Goal: Information Seeking & Learning: Learn about a topic

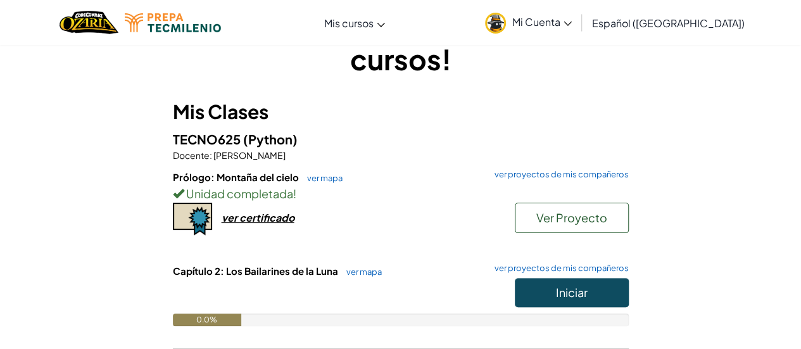
scroll to position [127, 0]
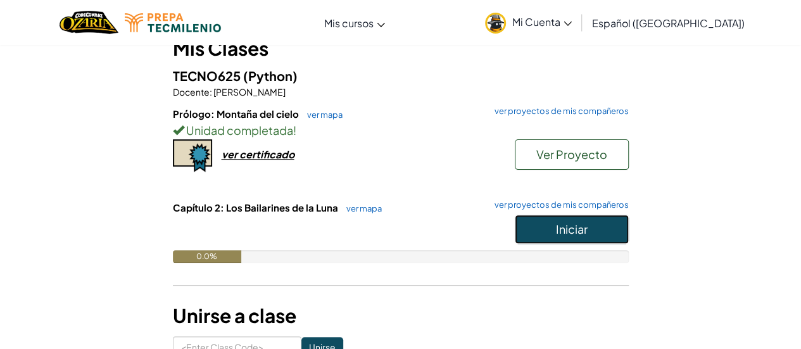
click at [555, 225] on button "Iniciar" at bounding box center [572, 229] width 114 height 29
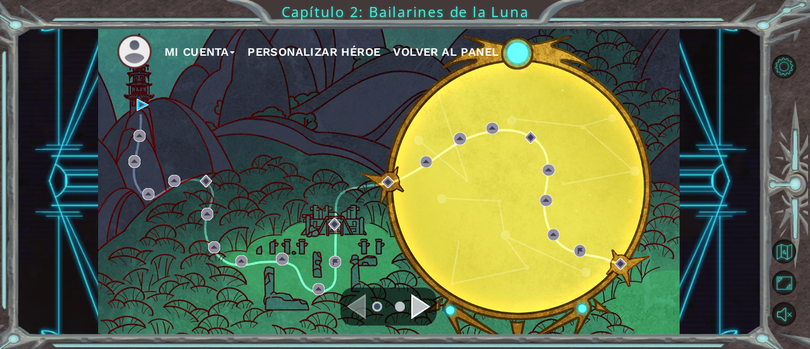
click at [291, 200] on div "Mi Cuenta Personalizar héroe Volver al panel" at bounding box center [389, 181] width 582 height 307
click at [147, 99] on div "Mi Cuenta Personalizar héroe Volver al panel" at bounding box center [389, 181] width 582 height 307
click at [146, 103] on img at bounding box center [143, 105] width 12 height 12
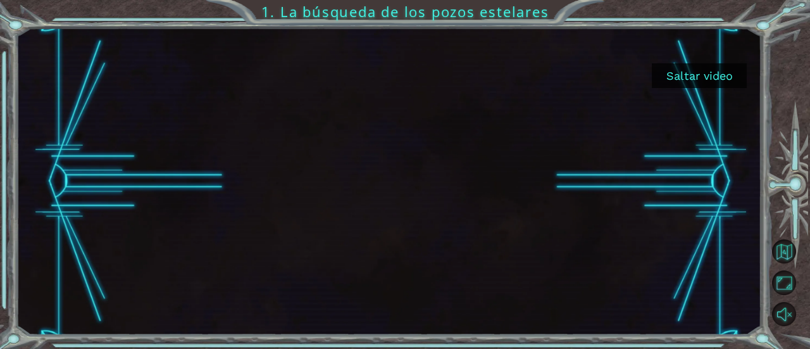
click at [705, 85] on button "Saltar video" at bounding box center [699, 75] width 95 height 25
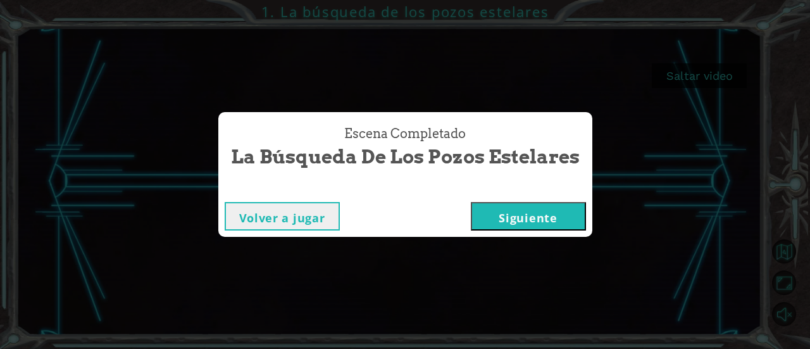
click at [779, 47] on div "Escena Completado La búsqueda de los pozos estelares Volver a jugar [GEOGRAPHIC…" at bounding box center [405, 174] width 810 height 349
click at [527, 213] on button "Siguiente" at bounding box center [528, 216] width 115 height 28
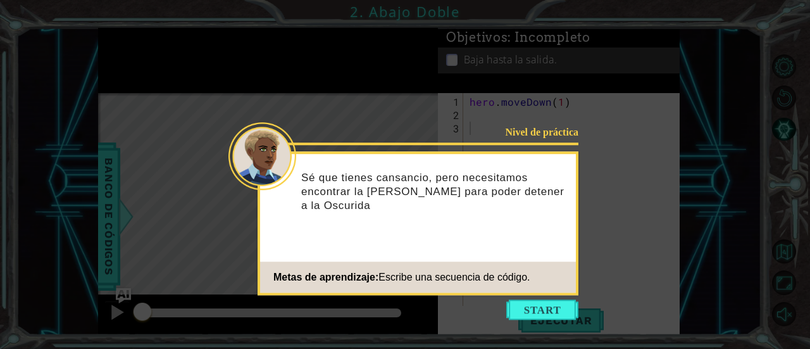
click at [497, 261] on footer "Metas de aprendizaje: Escribe una secuencia de código." at bounding box center [418, 276] width 316 height 31
click at [522, 307] on button "Start" at bounding box center [542, 309] width 72 height 20
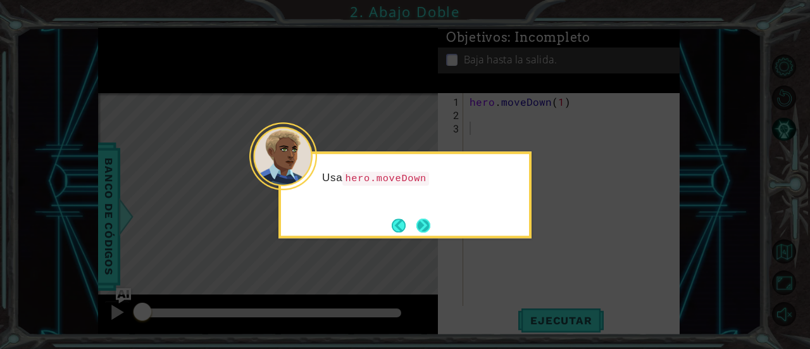
click at [430, 227] on button "Next" at bounding box center [424, 225] width 14 height 14
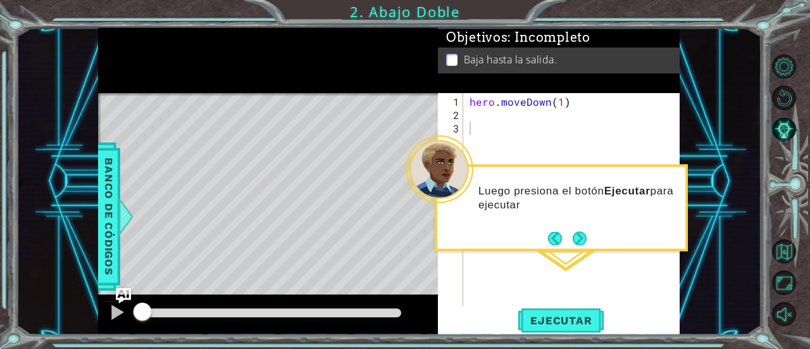
click at [584, 235] on button "Next" at bounding box center [580, 238] width 14 height 14
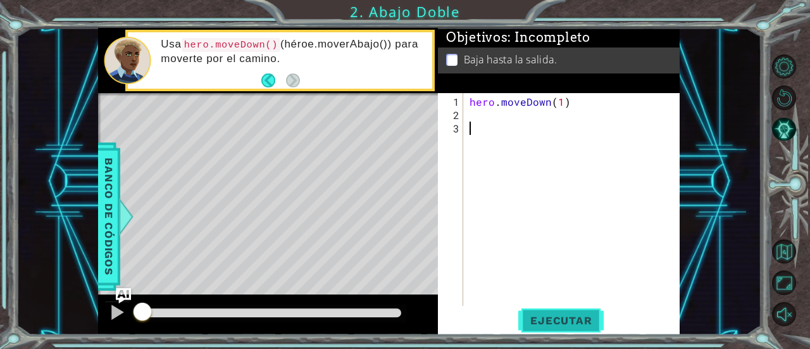
click at [542, 318] on span "Ejecutar" at bounding box center [561, 320] width 87 height 13
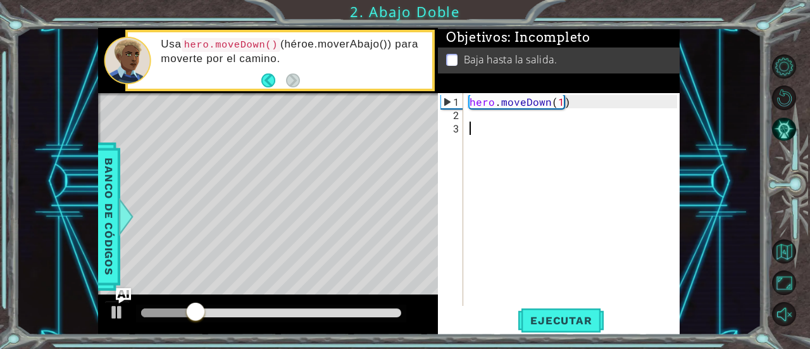
click at [493, 132] on div "hero . moveDown ( 1 )" at bounding box center [575, 214] width 217 height 239
click at [477, 117] on div "hero . moveDown ( 1 )" at bounding box center [575, 214] width 217 height 239
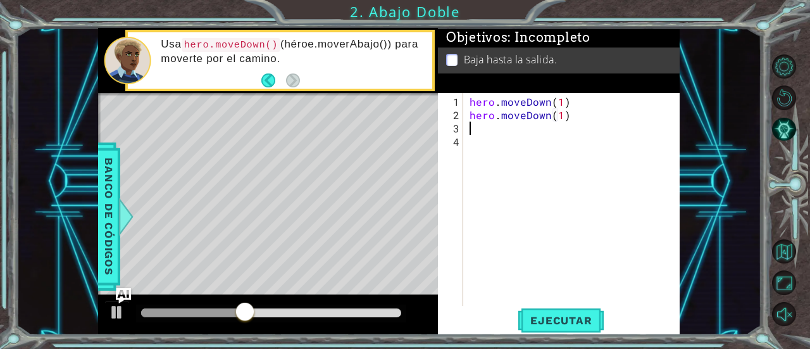
scroll to position [0, 6]
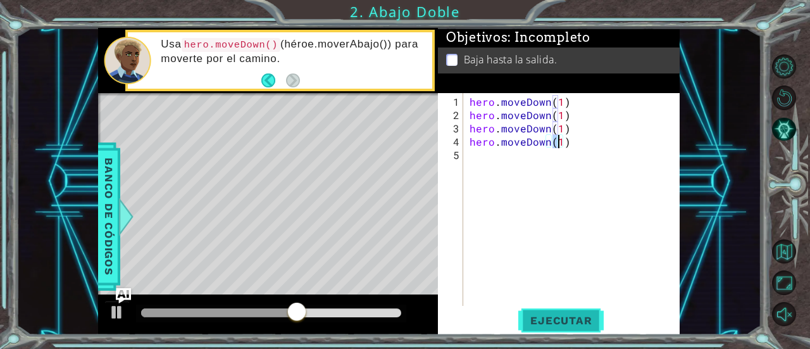
type textarea "hero.moveDown(1)"
click at [587, 327] on button "Ejecutar" at bounding box center [561, 320] width 87 height 24
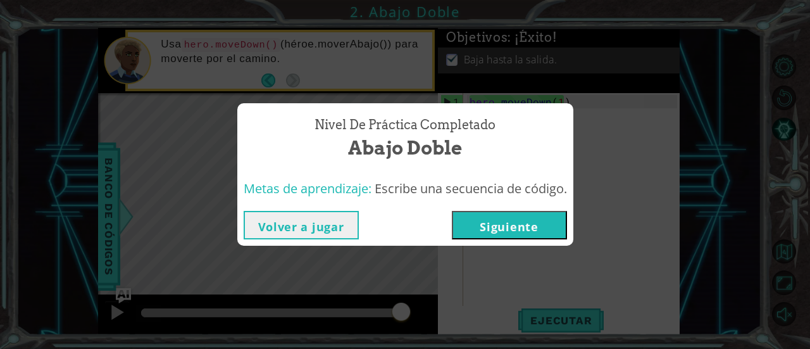
click at [340, 232] on button "Volver a jugar" at bounding box center [301, 225] width 115 height 28
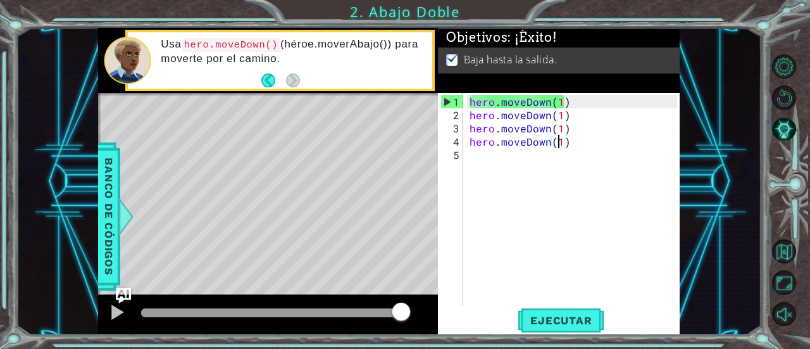
click at [482, 201] on div "hero . moveDown ( 1 ) hero . moveDown ( 1 ) hero . moveDown ( 1 ) hero . moveDo…" at bounding box center [575, 214] width 217 height 239
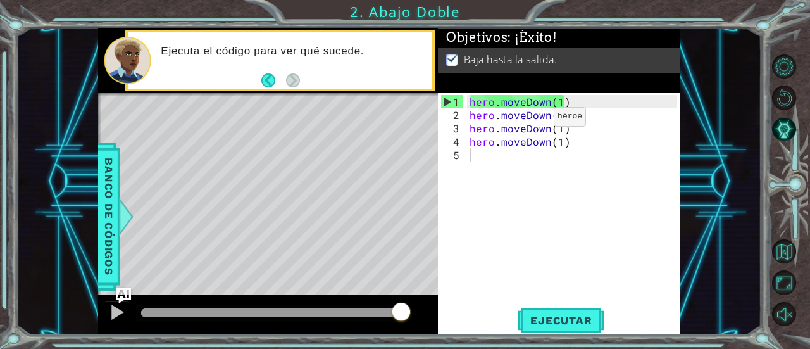
click at [529, 9] on div "1 ההההההההההההההההההההההההההההההההההההההההההההההההההההההההההההההההההההההההההההה…" at bounding box center [405, 174] width 810 height 349
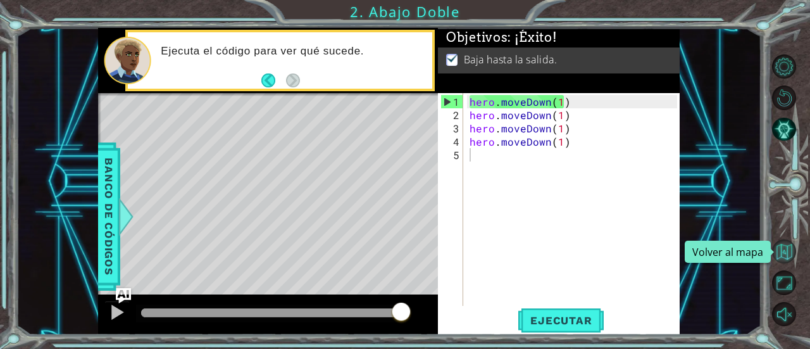
click at [793, 255] on button "Volver al mapa" at bounding box center [784, 251] width 25 height 25
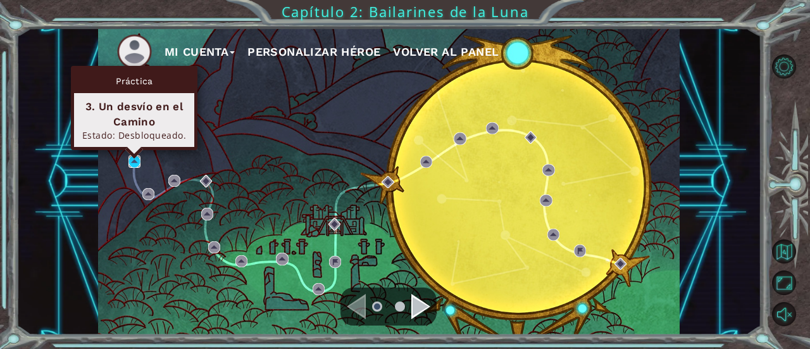
click at [132, 161] on img at bounding box center [135, 161] width 12 height 12
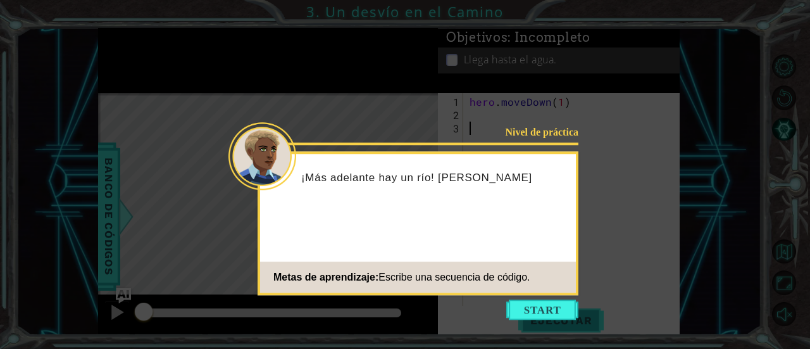
click at [541, 310] on button "Start" at bounding box center [542, 309] width 72 height 20
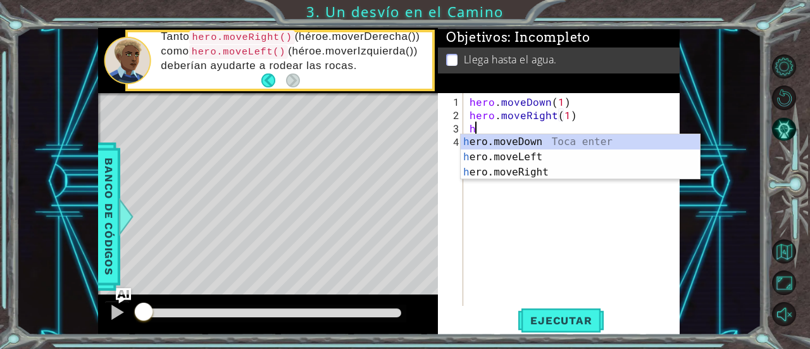
scroll to position [0, 6]
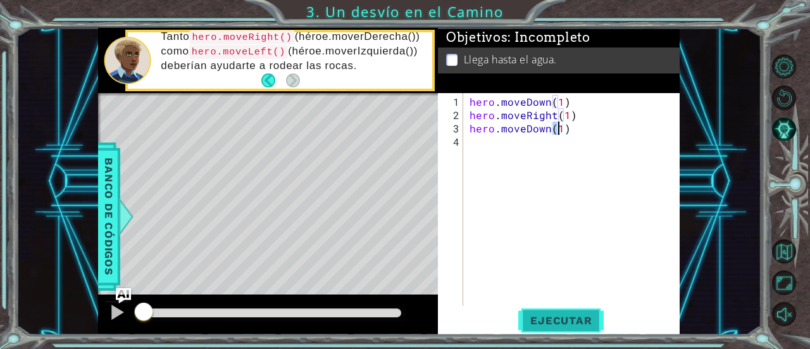
type textarea "hero.moveDown(1)"
click at [595, 323] on span "Ejecutar" at bounding box center [561, 320] width 87 height 13
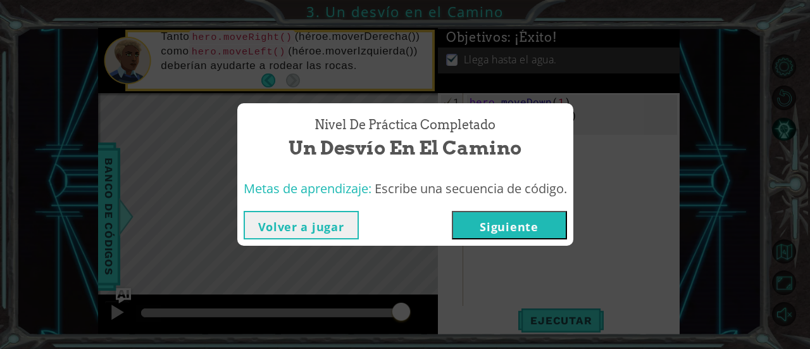
click at [520, 229] on button "Siguiente" at bounding box center [509, 225] width 115 height 28
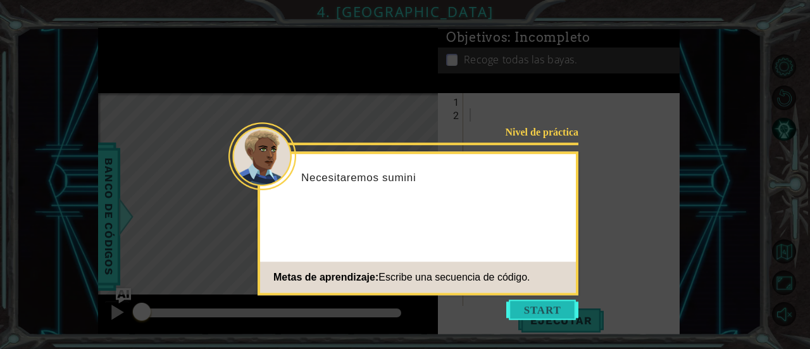
click at [546, 307] on button "Start" at bounding box center [542, 309] width 72 height 20
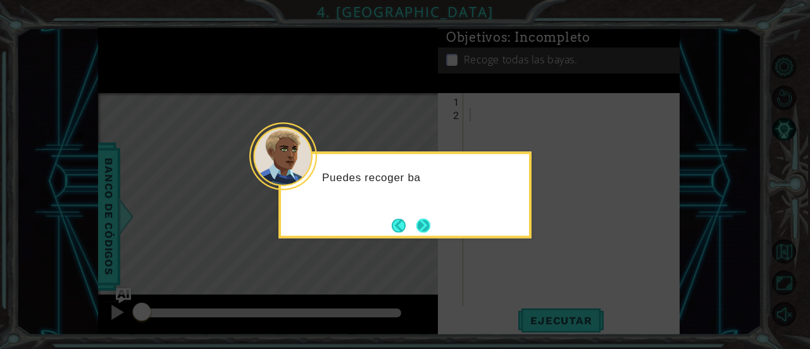
click at [427, 222] on button "Next" at bounding box center [424, 225] width 14 height 14
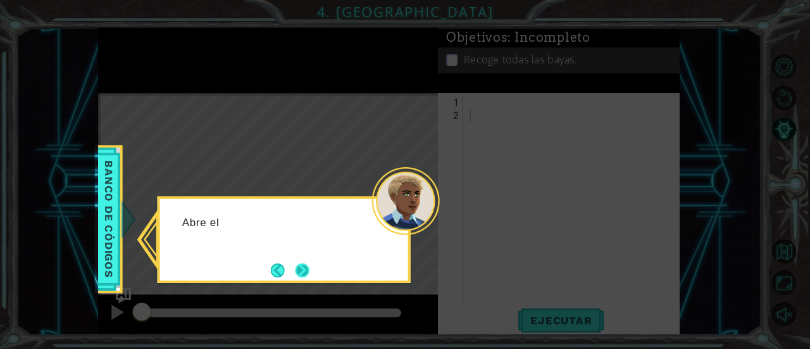
click at [309, 273] on button "Next" at bounding box center [303, 270] width 14 height 14
click at [297, 263] on button "Next" at bounding box center [303, 270] width 14 height 14
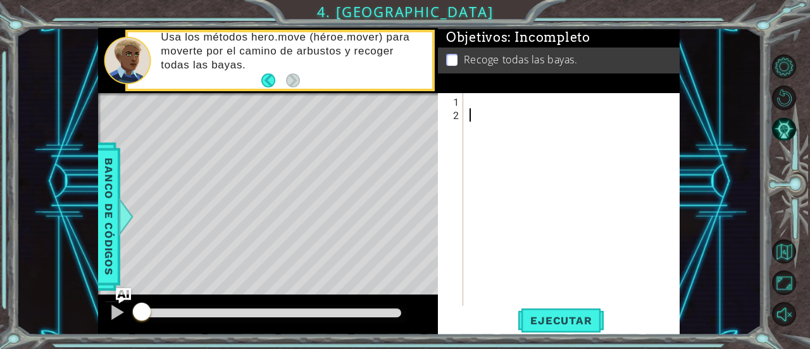
click at [475, 103] on div at bounding box center [575, 214] width 217 height 239
click at [544, 317] on span "Ejecutar" at bounding box center [561, 320] width 87 height 13
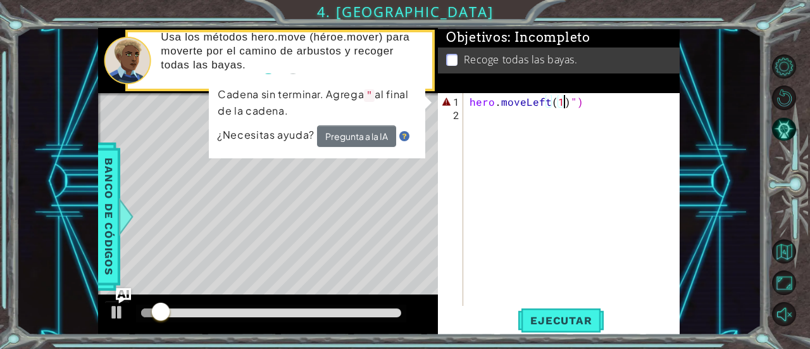
click at [599, 97] on div "hero . moveLeft ( 1 ) ")" at bounding box center [575, 214] width 217 height 239
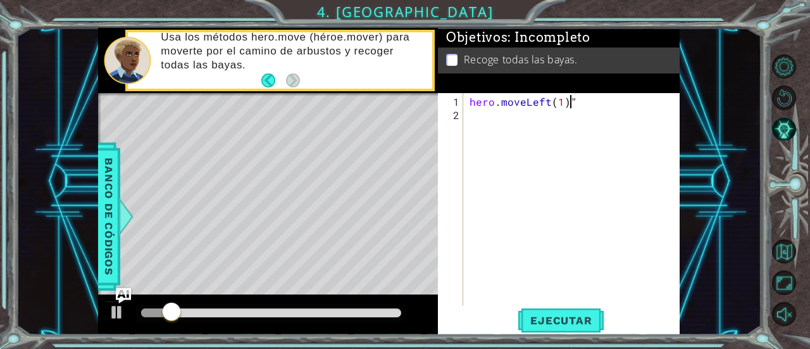
type textarea "hero.moveLeft(1)"
drag, startPoint x: 542, startPoint y: 346, endPoint x: 542, endPoint y: 332, distance: 13.9
click at [542, 337] on div "1 ההההההההההההההההההההההההההההההההההההההההההההההההההההההההההההההההההההההההההההה…" at bounding box center [405, 174] width 810 height 349
click at [542, 332] on button "Ejecutar" at bounding box center [561, 320] width 87 height 24
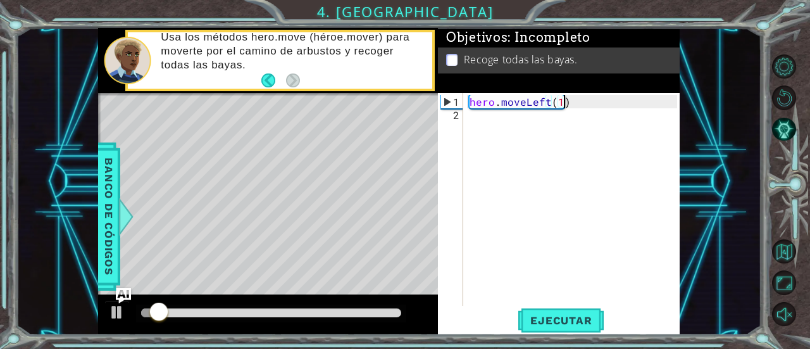
click at [585, 102] on div "hero . moveLeft ( 1 )" at bounding box center [575, 214] width 217 height 239
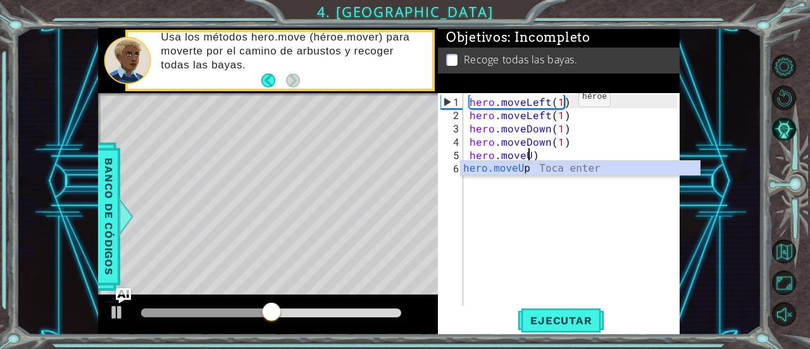
scroll to position [0, 4]
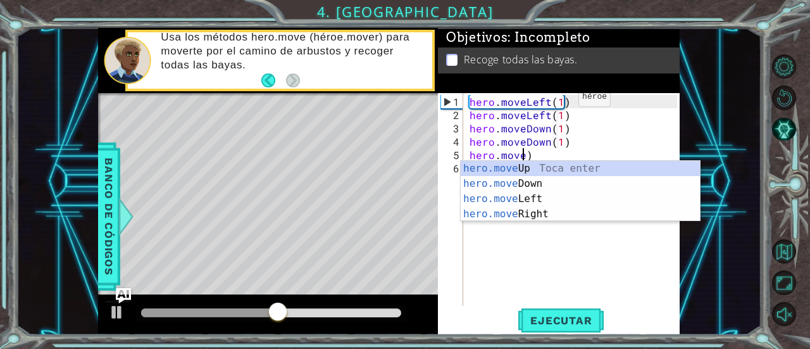
type textarea "hero.moveDown(1)"
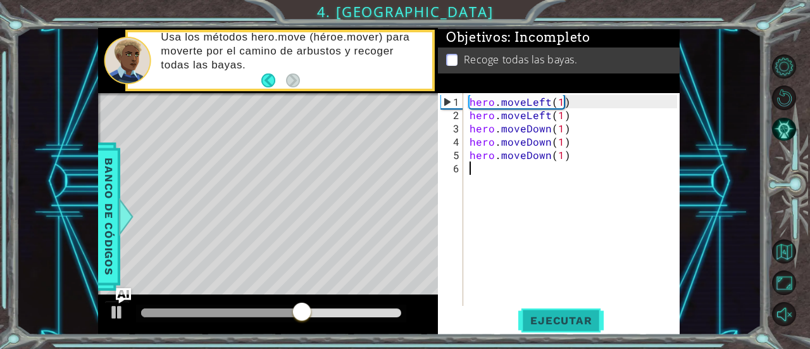
drag, startPoint x: 521, startPoint y: 292, endPoint x: 539, endPoint y: 314, distance: 28.4
click at [538, 314] on div "hero.moveDown(1) 1 2 3 4 5 6 hero . moveLeft ( 1 ) hero . moveLeft ( 1 ) hero .…" at bounding box center [559, 214] width 242 height 242
click at [539, 314] on span "Ejecutar" at bounding box center [561, 320] width 87 height 13
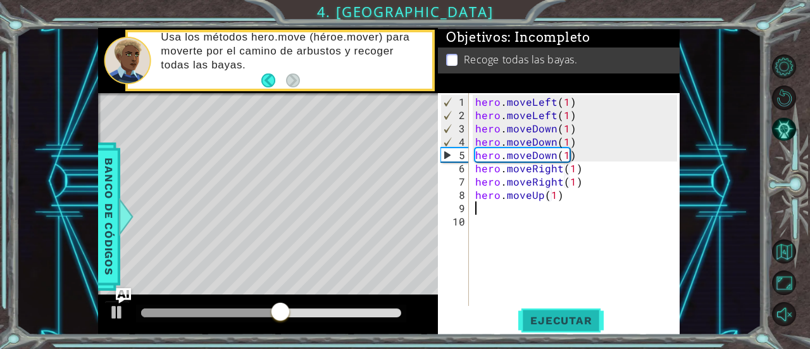
type textarea "hero.moveUp(1)"
click at [553, 323] on span "Ejecutar" at bounding box center [561, 320] width 87 height 13
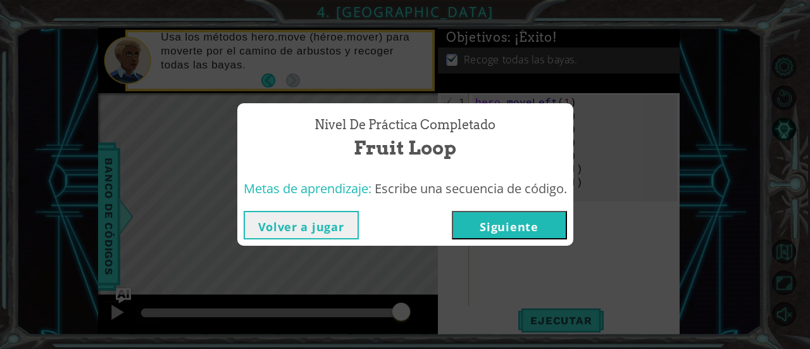
click at [513, 223] on button "Siguiente" at bounding box center [509, 225] width 115 height 28
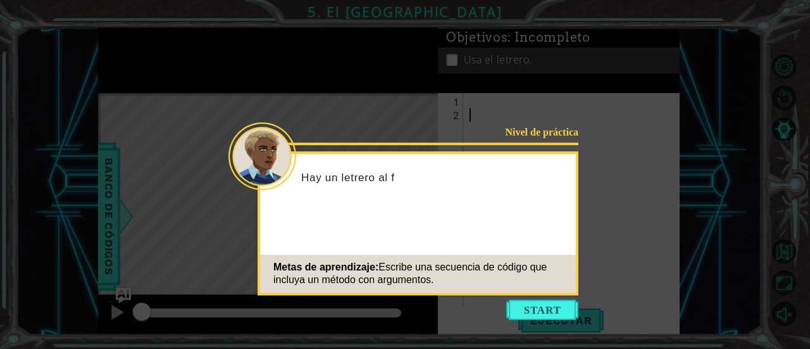
click at [536, 300] on button "Start" at bounding box center [542, 309] width 72 height 20
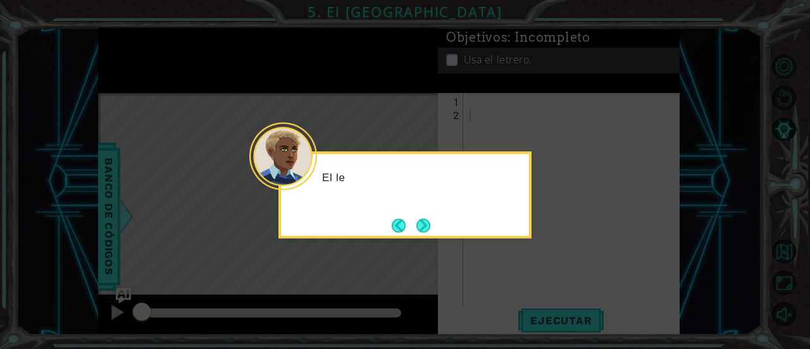
click at [429, 218] on button "Next" at bounding box center [424, 225] width 14 height 14
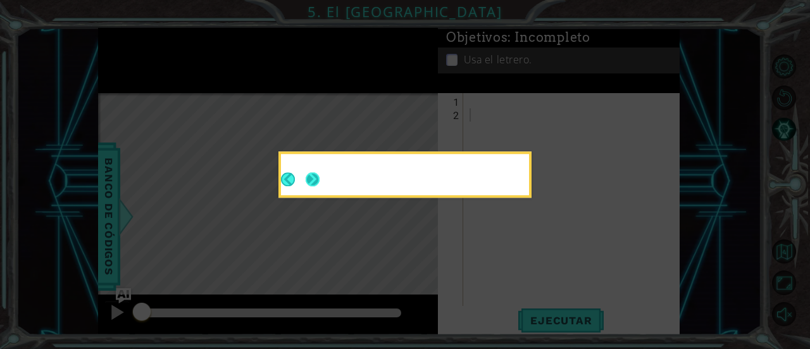
click at [320, 186] on button "Next" at bounding box center [313, 179] width 14 height 14
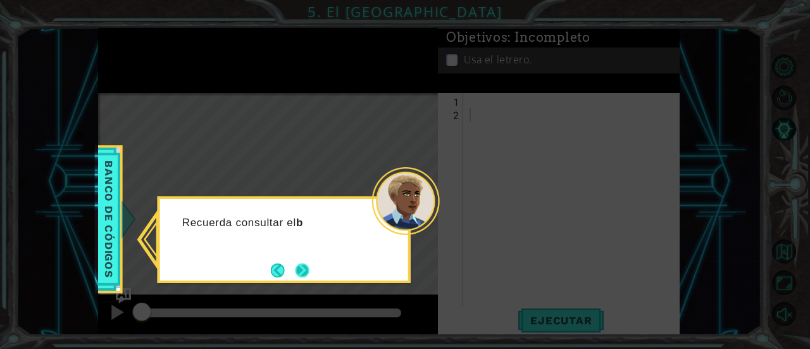
click at [305, 269] on button "Next" at bounding box center [303, 270] width 14 height 14
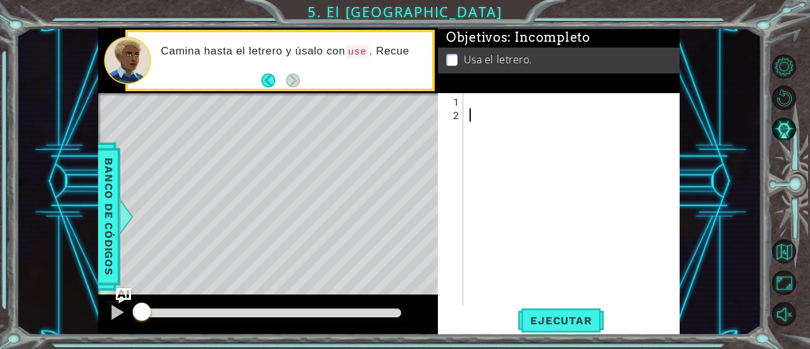
click at [478, 108] on div at bounding box center [575, 214] width 217 height 239
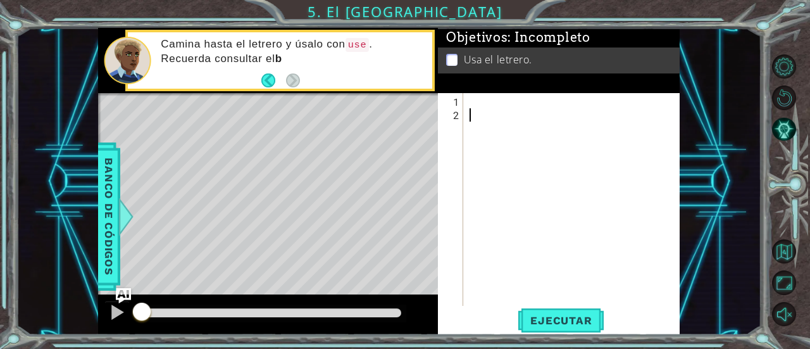
click at [477, 100] on div at bounding box center [575, 214] width 217 height 239
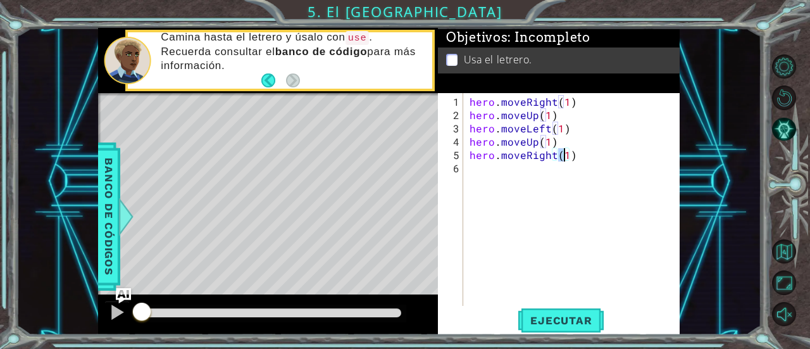
type textarea "hero.moveRight(2)"
type textarea "hero.use("sign")"
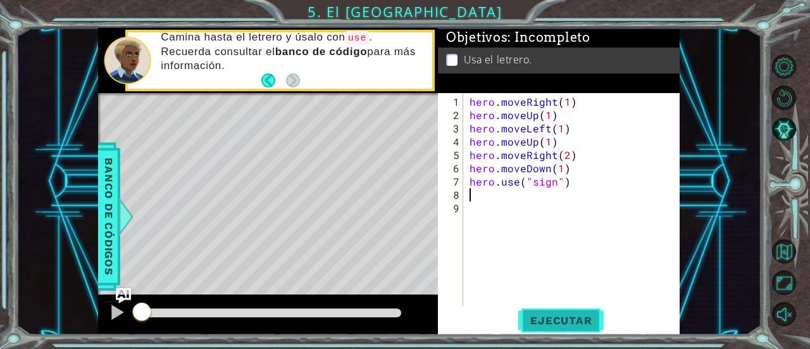
click at [558, 324] on span "Ejecutar" at bounding box center [561, 320] width 87 height 13
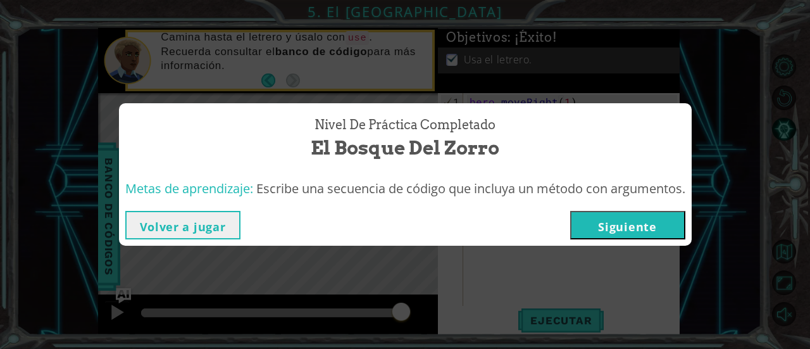
click at [591, 222] on button "Siguiente" at bounding box center [627, 225] width 115 height 28
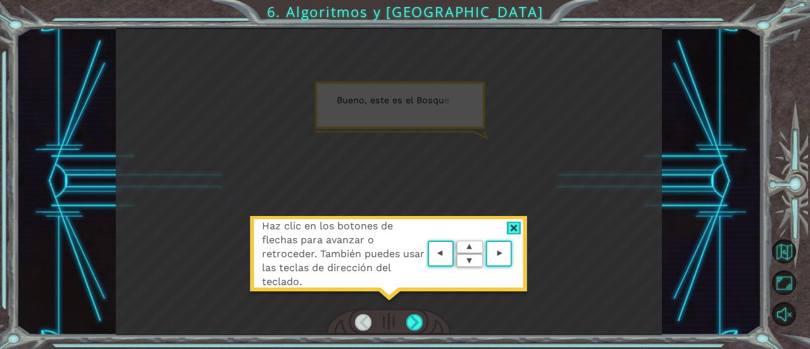
click at [514, 229] on div at bounding box center [514, 228] width 15 height 13
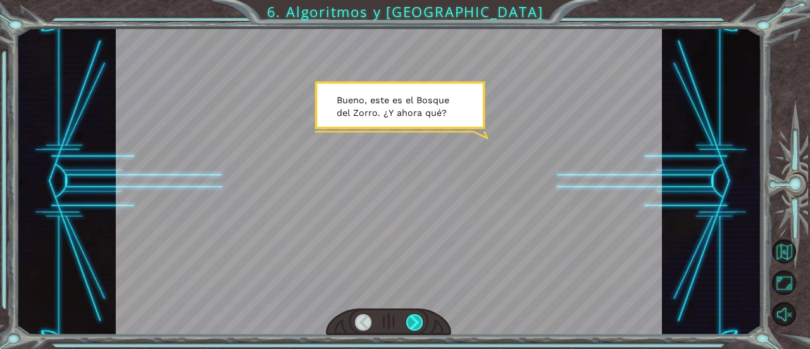
drag, startPoint x: 404, startPoint y: 318, endPoint x: 410, endPoint y: 317, distance: 6.5
click at [405, 319] on div at bounding box center [388, 322] width 125 height 28
click at [410, 317] on div at bounding box center [414, 322] width 16 height 16
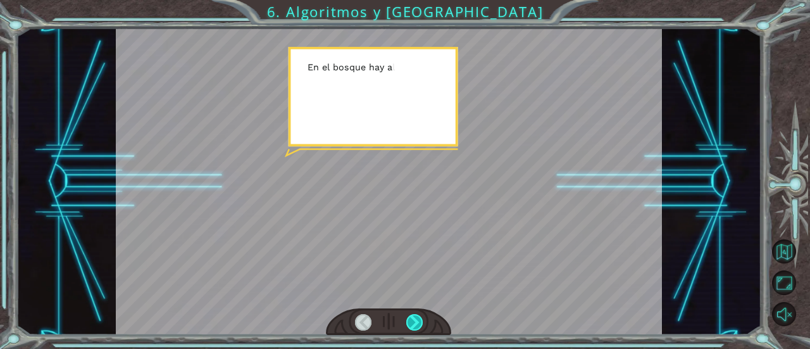
click at [410, 317] on div at bounding box center [414, 322] width 16 height 16
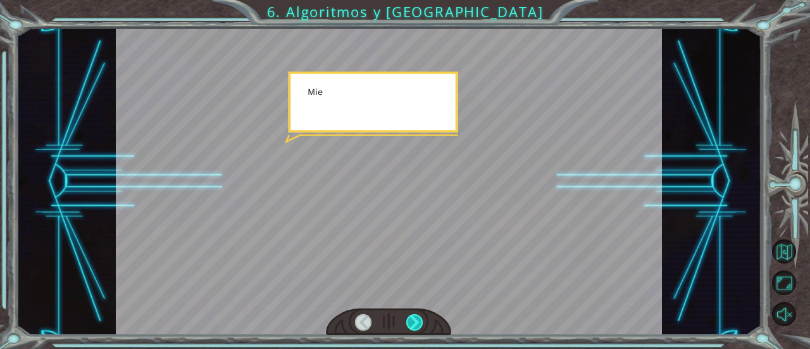
click at [410, 317] on div at bounding box center [414, 322] width 16 height 16
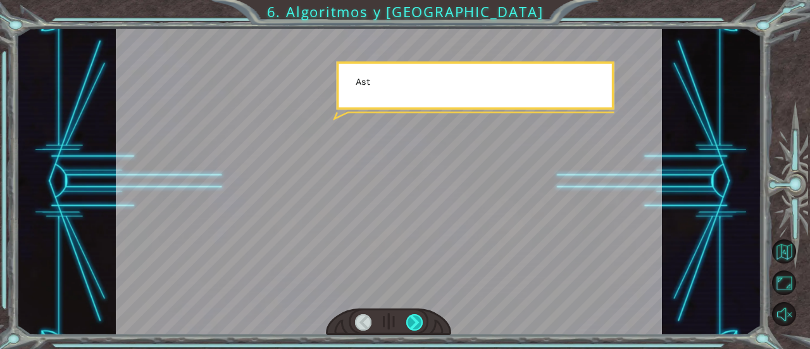
click at [410, 317] on div at bounding box center [414, 322] width 16 height 16
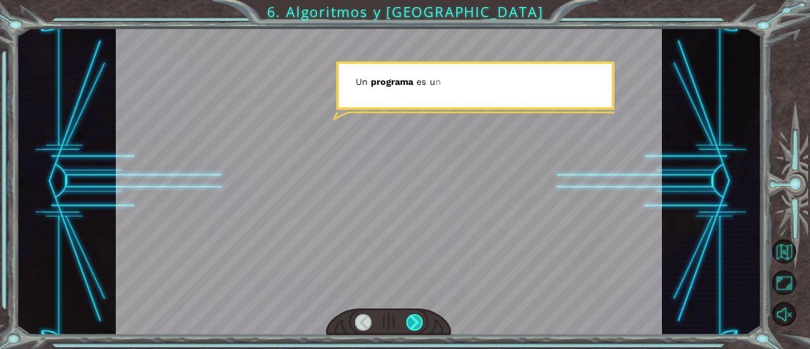
click at [410, 317] on div at bounding box center [414, 322] width 16 height 16
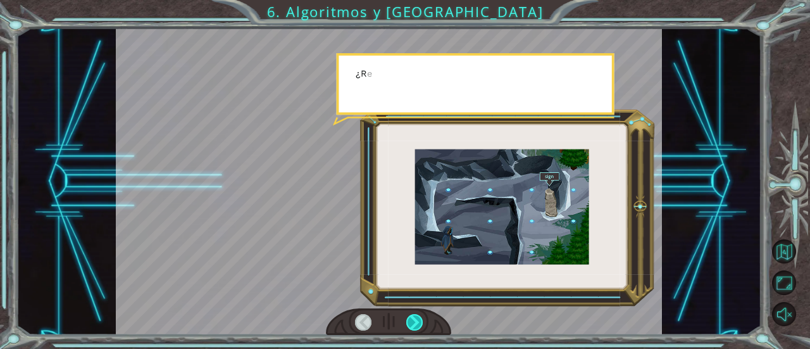
click at [410, 317] on div at bounding box center [414, 322] width 16 height 16
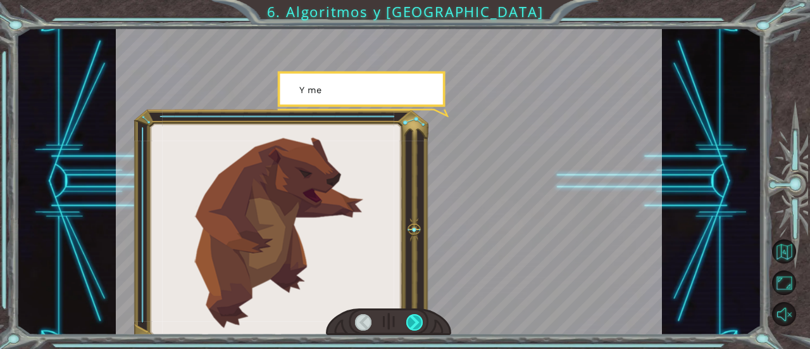
click at [410, 317] on div at bounding box center [414, 322] width 16 height 16
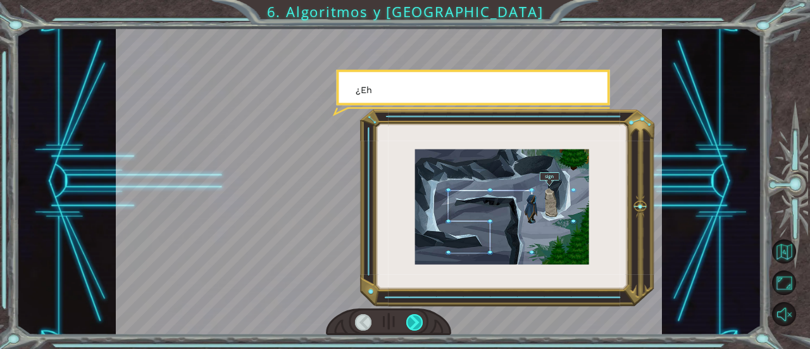
click at [410, 317] on div at bounding box center [414, 322] width 16 height 16
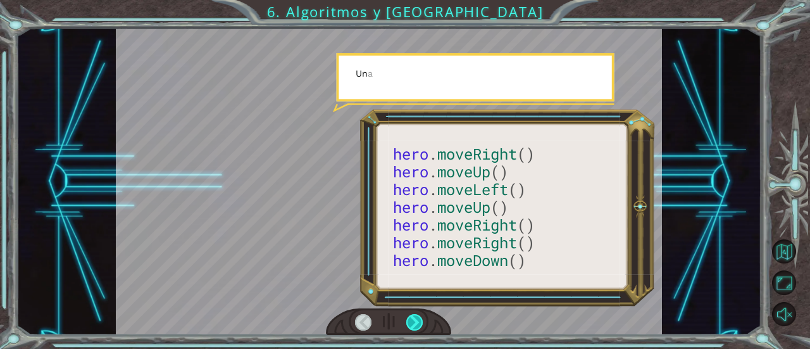
click at [410, 317] on div at bounding box center [414, 322] width 16 height 16
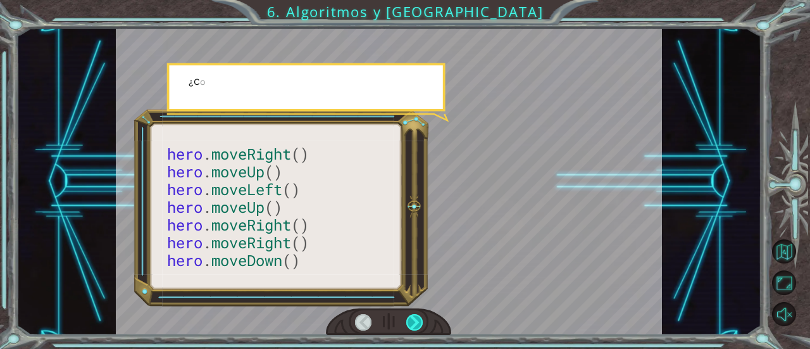
click at [410, 317] on div at bounding box center [414, 322] width 16 height 16
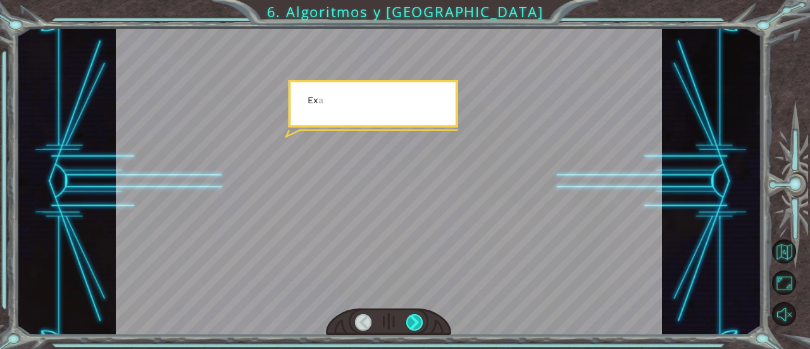
click at [412, 318] on div at bounding box center [414, 322] width 16 height 16
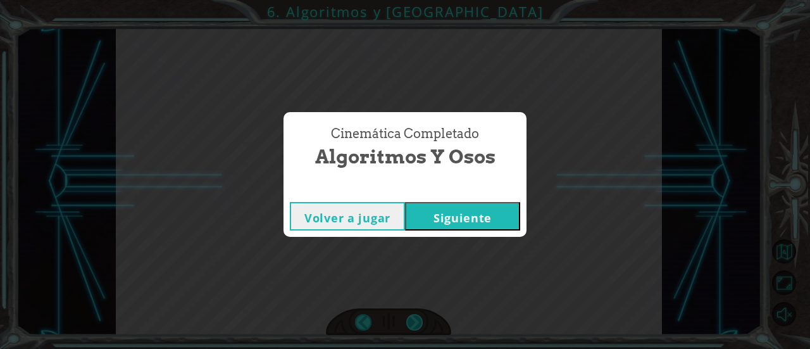
click at [412, 318] on div "Cinemática Completado Algoritmos y Osos Volver a jugar Siguiente" at bounding box center [405, 174] width 810 height 349
drag, startPoint x: 456, startPoint y: 226, endPoint x: 448, endPoint y: 237, distance: 14.1
click at [456, 227] on button "Siguiente" at bounding box center [462, 216] width 115 height 28
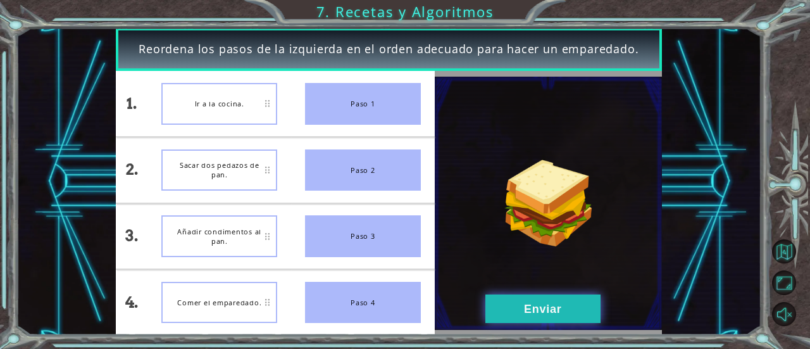
click at [541, 304] on button "Enviar" at bounding box center [543, 308] width 115 height 28
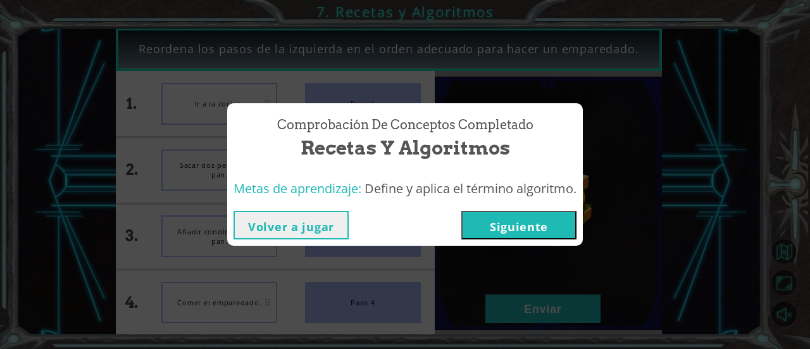
click at [506, 211] on button "Siguiente" at bounding box center [518, 225] width 115 height 28
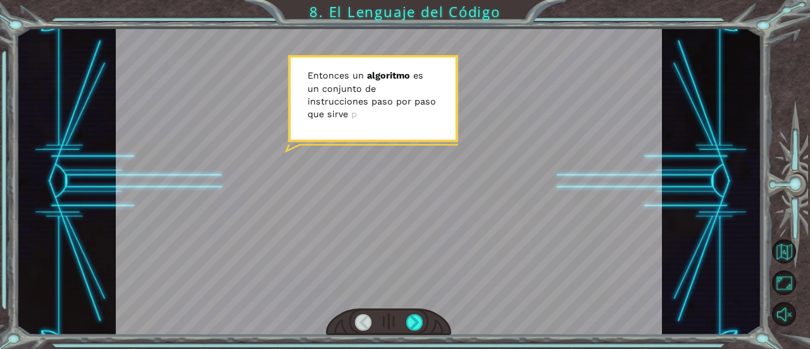
click at [418, 305] on div at bounding box center [389, 181] width 546 height 307
click at [418, 318] on div at bounding box center [414, 322] width 16 height 16
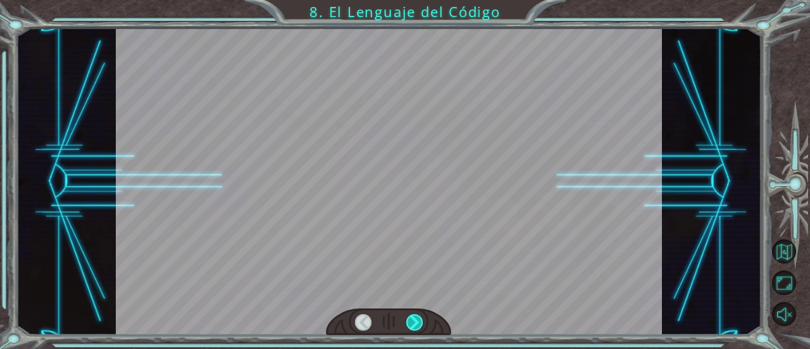
click at [418, 318] on div at bounding box center [414, 322] width 16 height 16
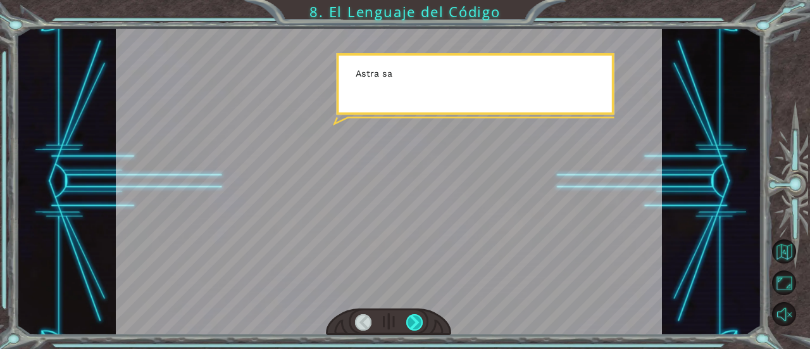
click at [418, 318] on div at bounding box center [414, 322] width 16 height 16
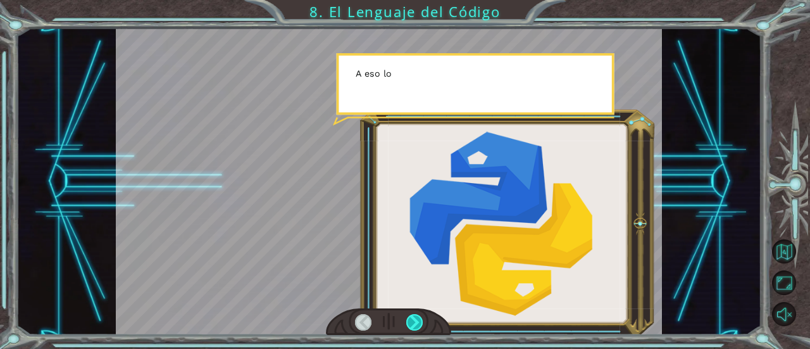
click at [418, 318] on div at bounding box center [414, 322] width 16 height 16
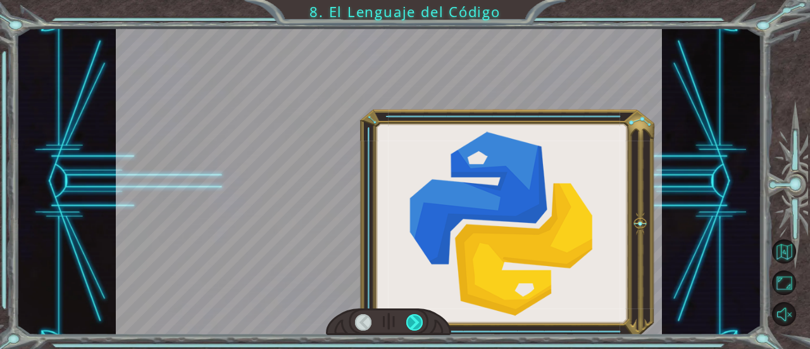
click at [418, 318] on div at bounding box center [414, 322] width 16 height 16
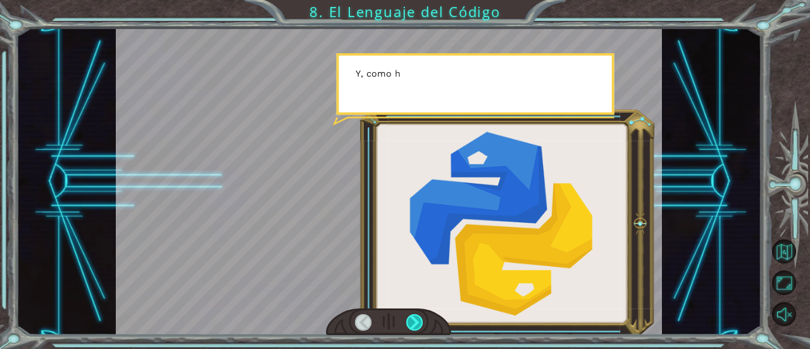
click at [418, 318] on div at bounding box center [414, 322] width 16 height 16
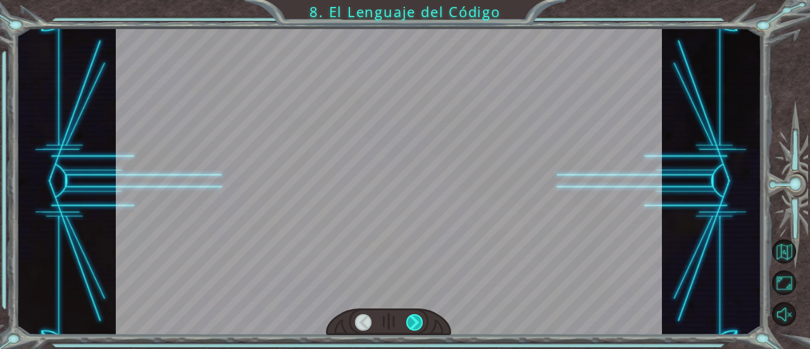
click at [418, 318] on div at bounding box center [414, 322] width 16 height 16
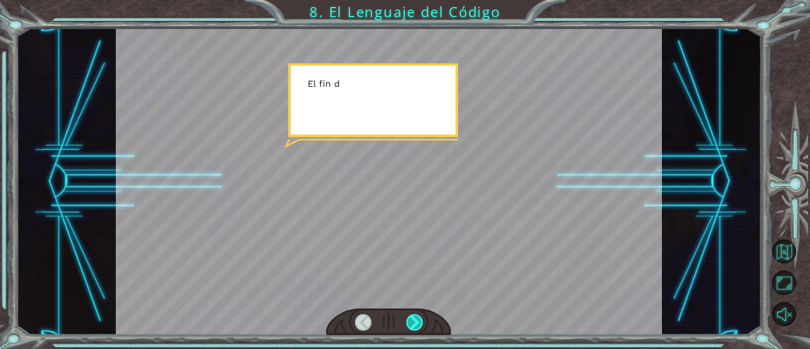
click at [418, 318] on div at bounding box center [414, 322] width 16 height 16
click at [419, 317] on div at bounding box center [414, 322] width 16 height 16
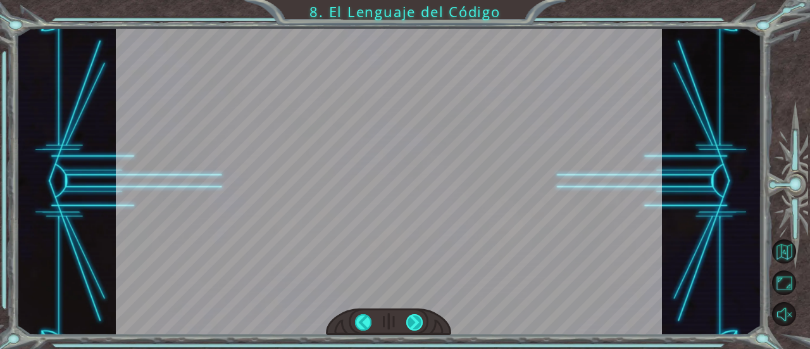
click at [419, 317] on div at bounding box center [414, 322] width 16 height 16
click at [419, 0] on div "E n t o n c e s u n a l g o r i t m o e s u n c o n j u n t o d e i n s t r u c…" at bounding box center [405, 0] width 810 height 0
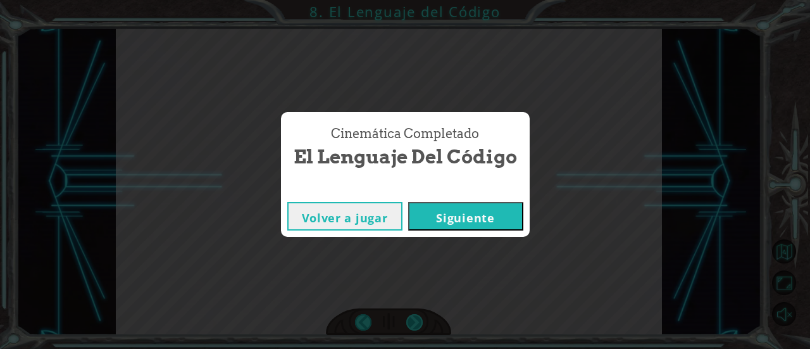
click at [419, 317] on div "Cinemática Completado El Lenguaje del Código Volver a jugar Siguiente" at bounding box center [405, 174] width 810 height 349
click at [444, 227] on button "Siguiente" at bounding box center [465, 216] width 115 height 28
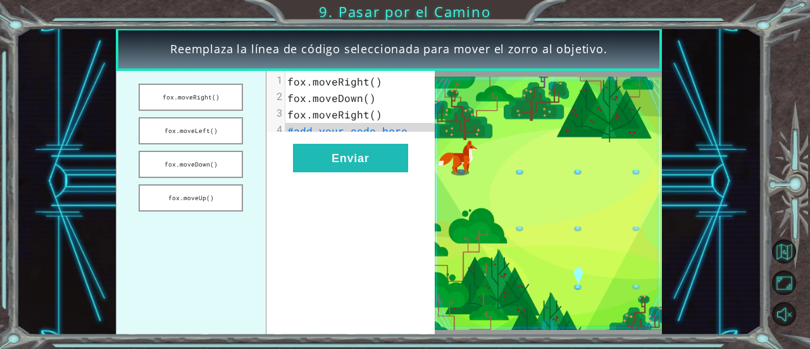
drag, startPoint x: 194, startPoint y: 89, endPoint x: 360, endPoint y: 113, distance: 167.6
click at [360, 113] on div "fox.moveRight() fox.moveLeft() fox.moveDown() fox.moveUp() xxxxxxxxxx 4 1 fox.m…" at bounding box center [275, 203] width 319 height 264
drag, startPoint x: 380, startPoint y: 141, endPoint x: 375, endPoint y: 135, distance: 7.2
click at [379, 139] on div "xxxxxxxxxx 4 1 fox.moveRight() 2 fox.moveDown() 3 fox.moveRight() 4 #add your c…" at bounding box center [366, 106] width 160 height 71
click at [375, 135] on span "#add your code here" at bounding box center [347, 130] width 120 height 13
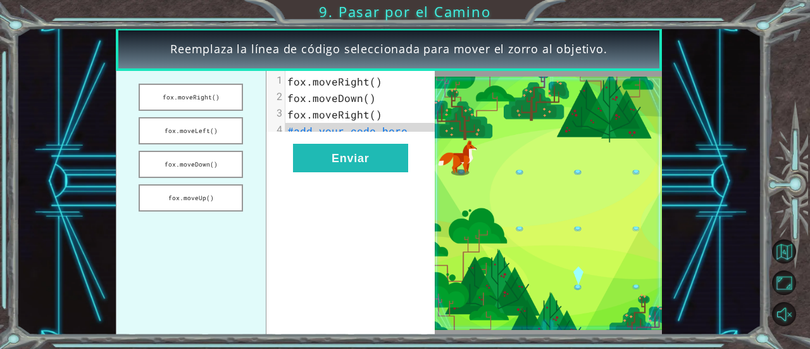
click at [413, 137] on pre "#add your code here" at bounding box center [366, 131] width 160 height 16
click at [403, 134] on pre "#add your code here" at bounding box center [366, 131] width 160 height 16
drag, startPoint x: 232, startPoint y: 130, endPoint x: 331, endPoint y: 133, distance: 99.4
click at [339, 133] on div "fox.moveRight() fox.moveLeft() fox.moveDown() fox.moveUp() x 1 fox.moveRight() …" at bounding box center [275, 203] width 319 height 264
click at [218, 132] on button "fox.moveLeft()" at bounding box center [191, 130] width 104 height 27
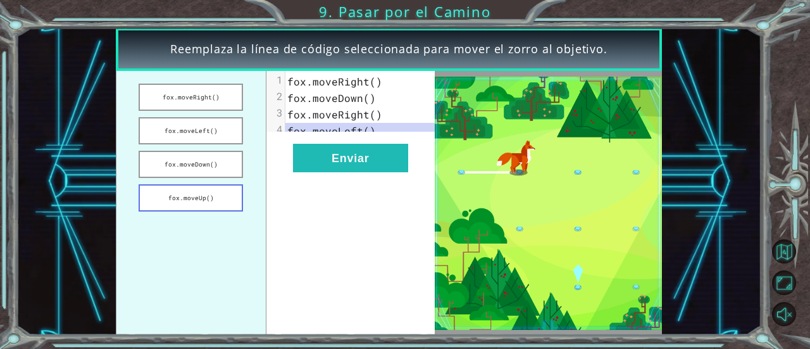
click at [201, 193] on button "fox.moveUp()" at bounding box center [191, 197] width 104 height 27
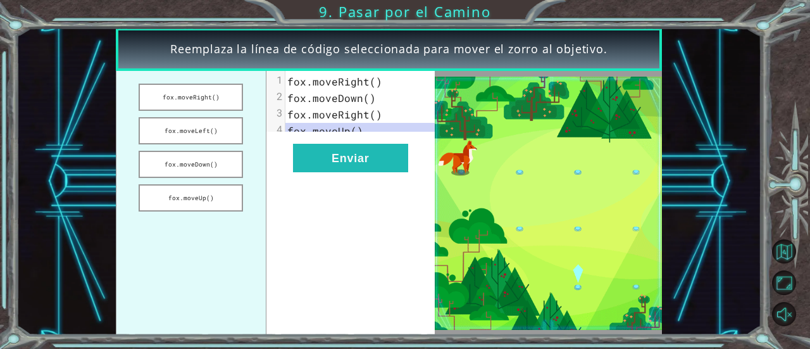
click at [197, 180] on ul "fox.moveRight() fox.moveLeft() fox.moveDown() fox.moveUp()" at bounding box center [191, 203] width 150 height 264
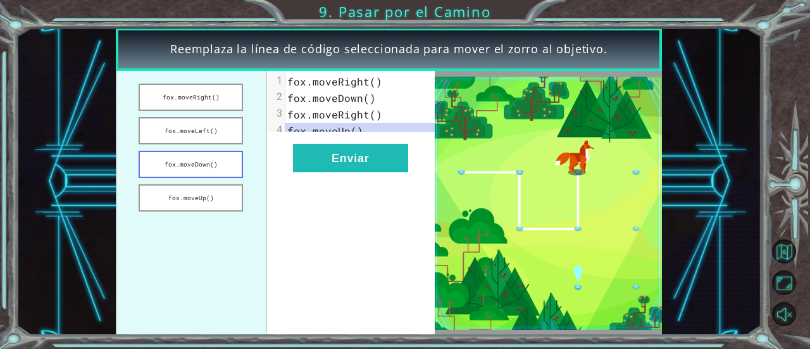
click at [189, 161] on button "fox.moveDown()" at bounding box center [191, 164] width 104 height 27
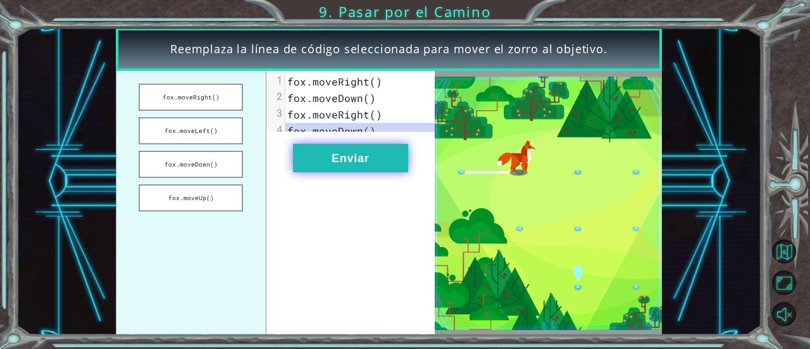
click at [354, 166] on button "Enviar" at bounding box center [350, 158] width 115 height 28
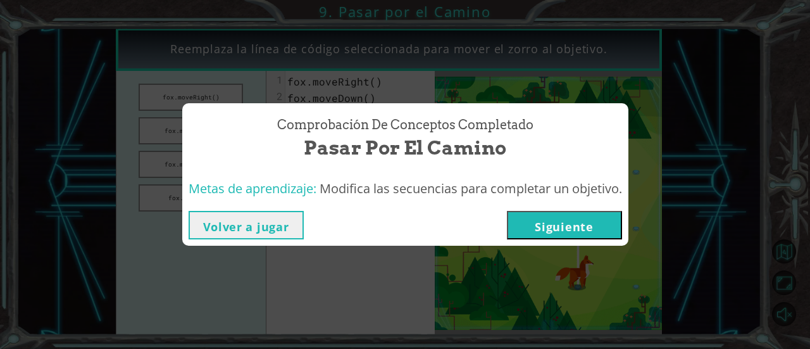
click at [542, 220] on button "Siguiente" at bounding box center [564, 225] width 115 height 28
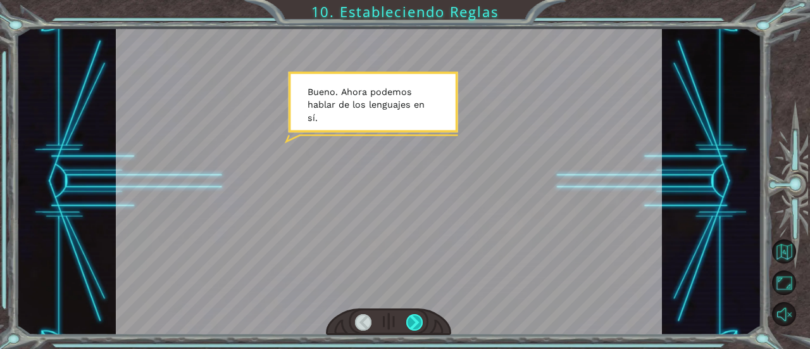
click at [413, 321] on div at bounding box center [414, 322] width 16 height 16
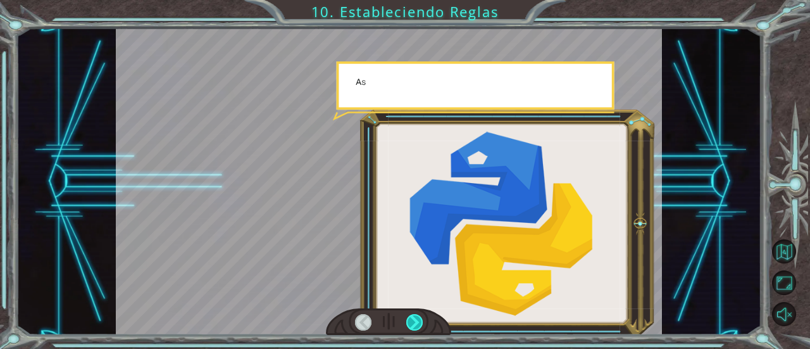
click at [413, 321] on div at bounding box center [414, 322] width 16 height 16
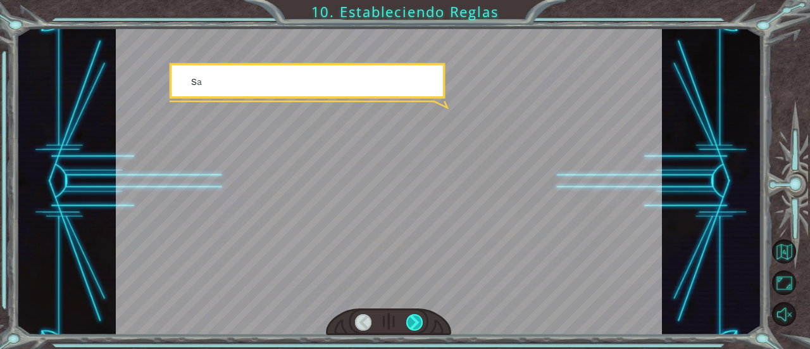
click at [413, 321] on div at bounding box center [414, 322] width 16 height 16
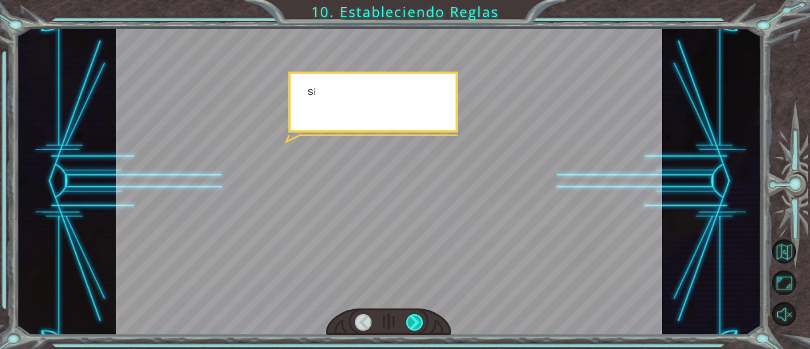
click at [413, 321] on div at bounding box center [414, 322] width 16 height 16
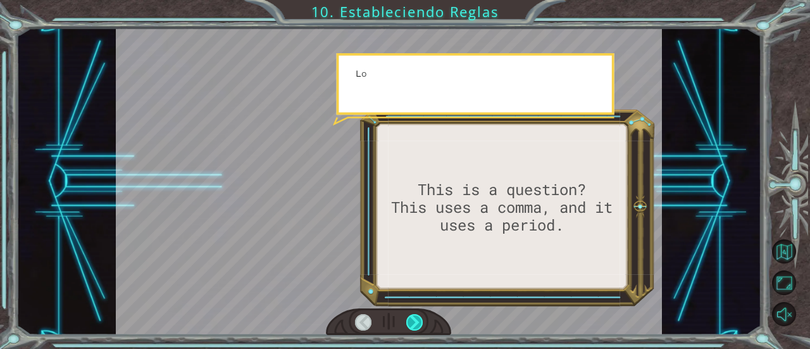
click at [413, 321] on div at bounding box center [414, 322] width 16 height 16
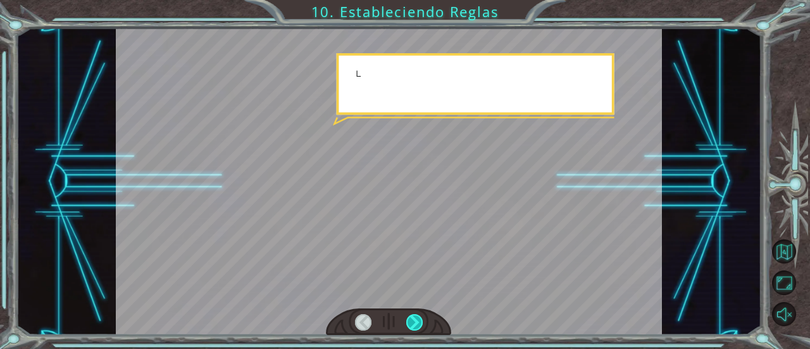
click at [413, 321] on div at bounding box center [414, 322] width 16 height 16
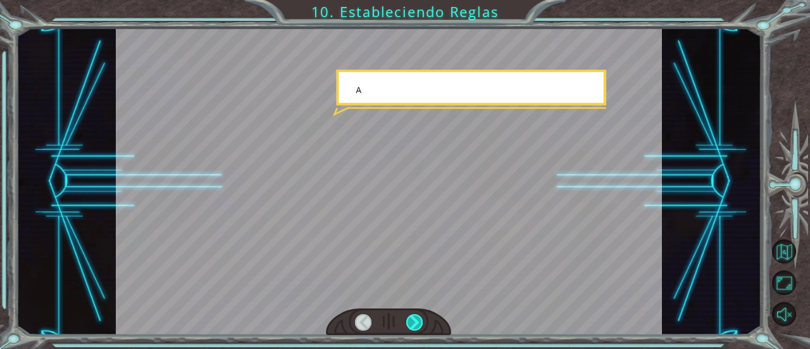
click at [413, 321] on div at bounding box center [414, 322] width 16 height 16
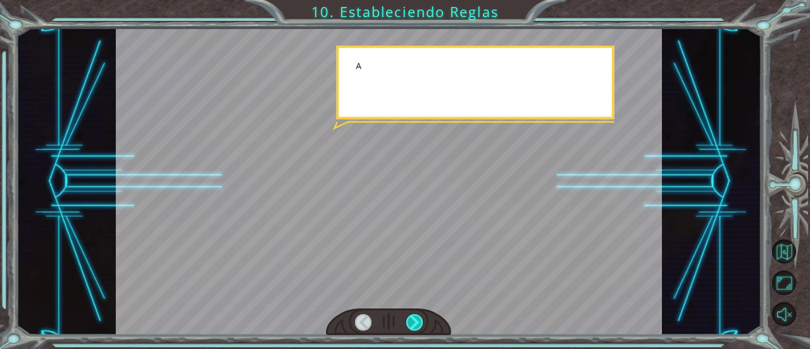
click at [413, 321] on div at bounding box center [414, 322] width 16 height 16
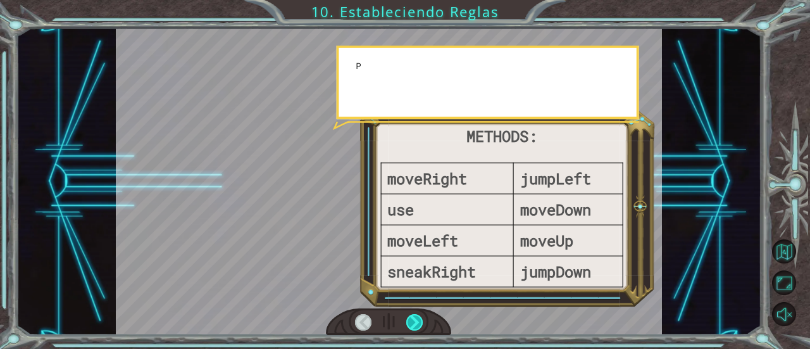
click at [413, 321] on div at bounding box center [414, 322] width 16 height 16
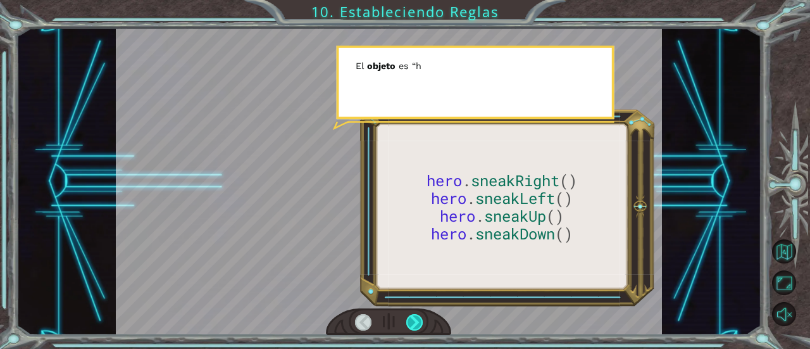
click at [413, 321] on div at bounding box center [414, 322] width 16 height 16
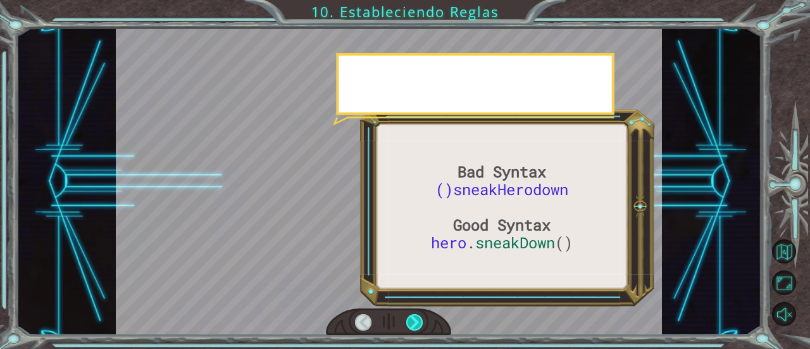
click at [413, 321] on div at bounding box center [414, 322] width 16 height 16
click at [413, 320] on div at bounding box center [414, 322] width 16 height 16
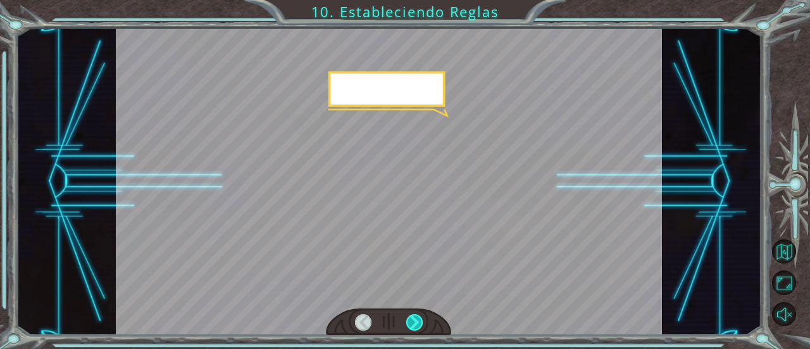
click at [413, 320] on div at bounding box center [414, 322] width 16 height 16
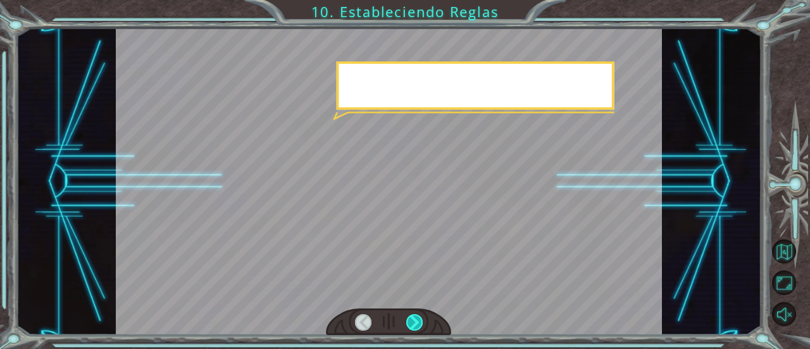
click at [413, 320] on div at bounding box center [414, 322] width 16 height 16
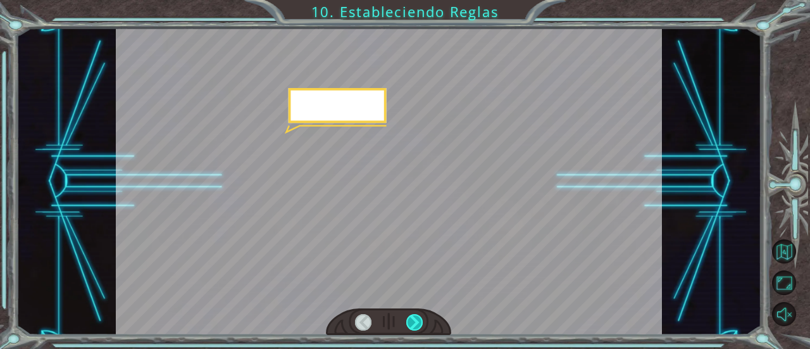
click at [413, 320] on div at bounding box center [414, 322] width 16 height 16
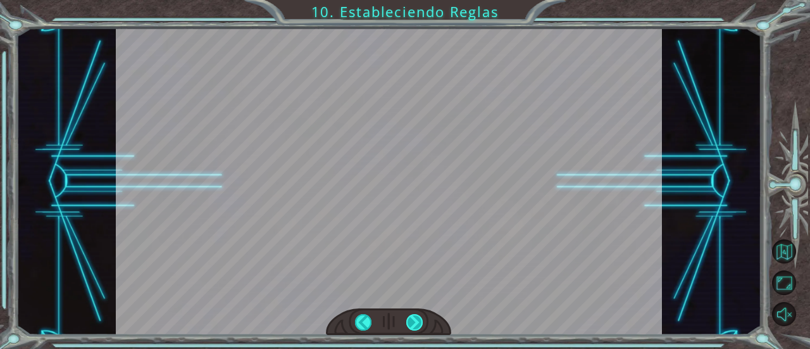
click at [411, 319] on div at bounding box center [414, 322] width 16 height 16
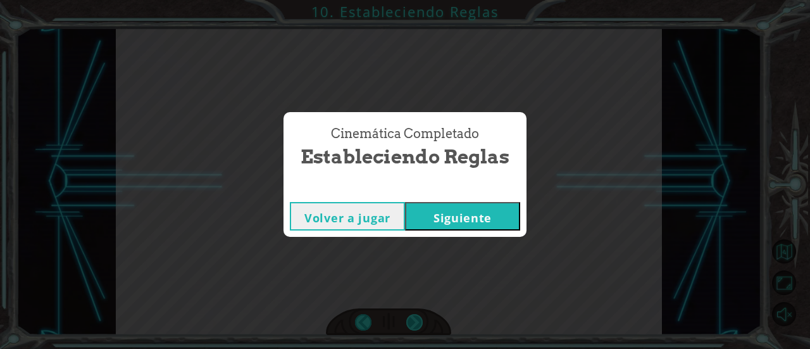
click at [411, 0] on div "Bad Syntax ()sneakHerodown Good Syntax hero . sneakDown () B u e n o . A h o r …" at bounding box center [405, 0] width 810 height 0
click at [411, 318] on div "Cinemática Completado Estableciendo Reglas Volver a jugar Siguiente" at bounding box center [405, 174] width 810 height 349
click at [462, 218] on button "Siguiente" at bounding box center [462, 216] width 115 height 28
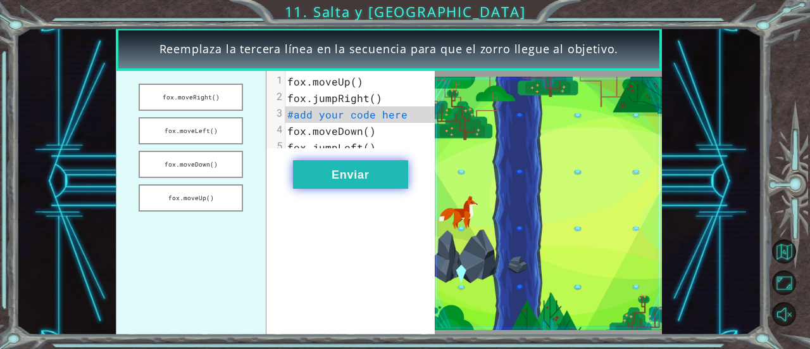
click at [361, 173] on button "Enviar" at bounding box center [350, 174] width 115 height 28
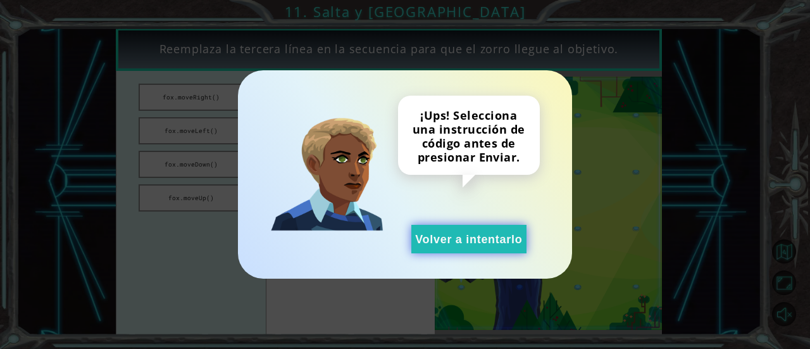
drag, startPoint x: 437, startPoint y: 237, endPoint x: 420, endPoint y: 239, distance: 17.1
click at [437, 239] on button "Volver a intentarlo" at bounding box center [468, 239] width 115 height 28
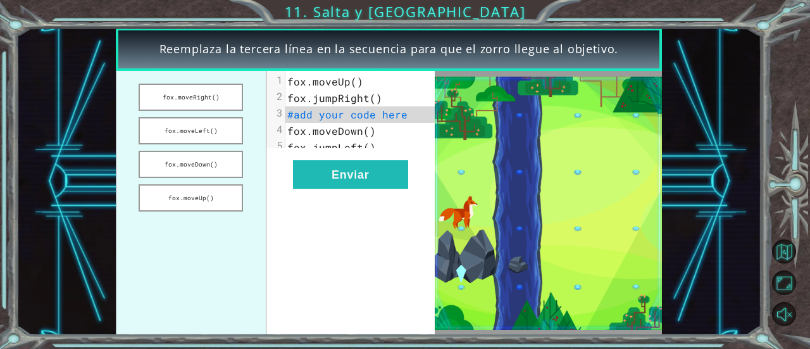
click at [353, 118] on span "#add your code here" at bounding box center [347, 114] width 120 height 13
click at [203, 165] on button "fox.moveDown()" at bounding box center [191, 164] width 104 height 27
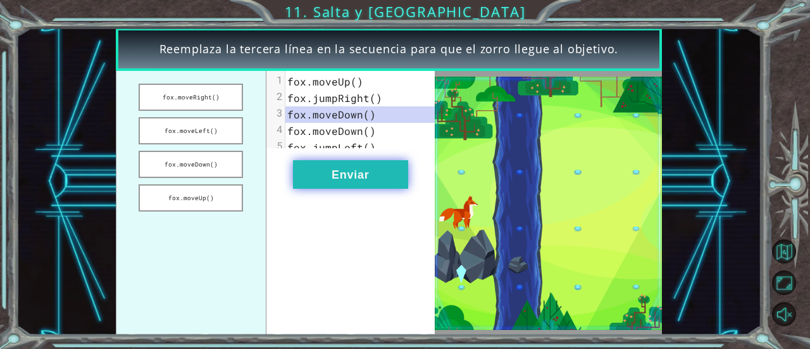
click at [361, 171] on div "xxxxxxxxxx 5 1 fox.moveUp() 2 fox.jumpRight() 3 fox.moveDown() 4 fox.moveDown()…" at bounding box center [351, 203] width 168 height 264
click at [359, 181] on button "Enviar" at bounding box center [350, 174] width 115 height 28
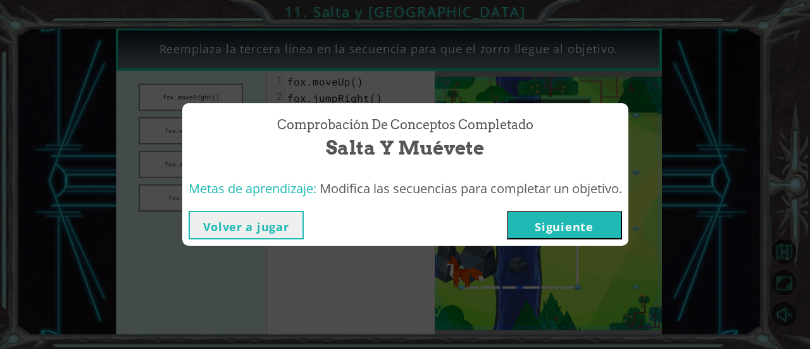
click at [540, 220] on button "Siguiente" at bounding box center [564, 225] width 115 height 28
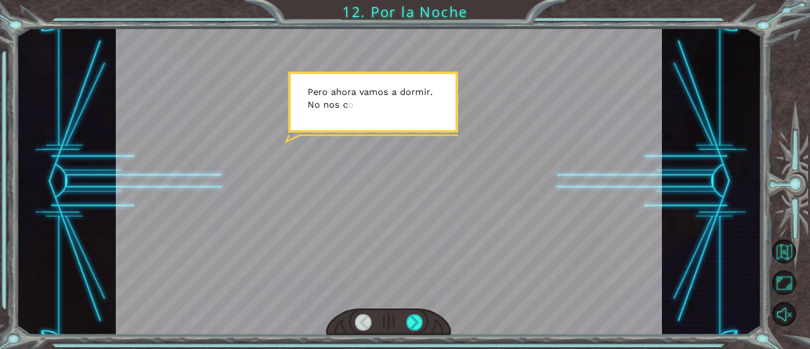
click at [412, 310] on div at bounding box center [388, 322] width 125 height 28
click at [416, 327] on div at bounding box center [414, 322] width 16 height 16
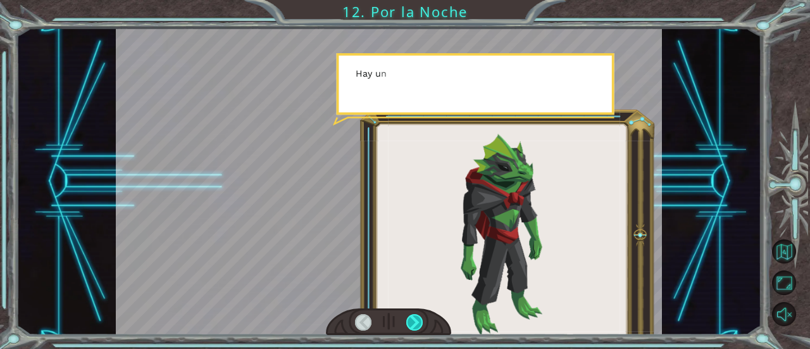
click at [415, 325] on div at bounding box center [414, 322] width 16 height 16
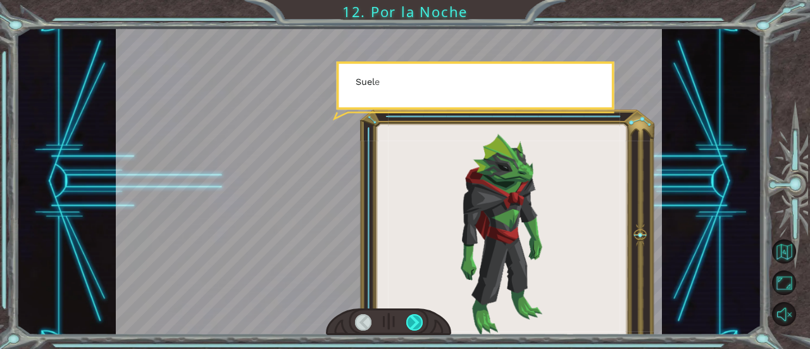
click at [415, 325] on div at bounding box center [414, 322] width 16 height 16
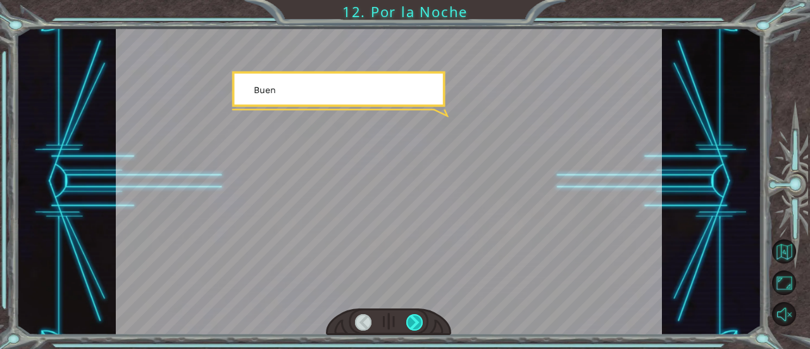
click at [414, 324] on div at bounding box center [414, 322] width 16 height 16
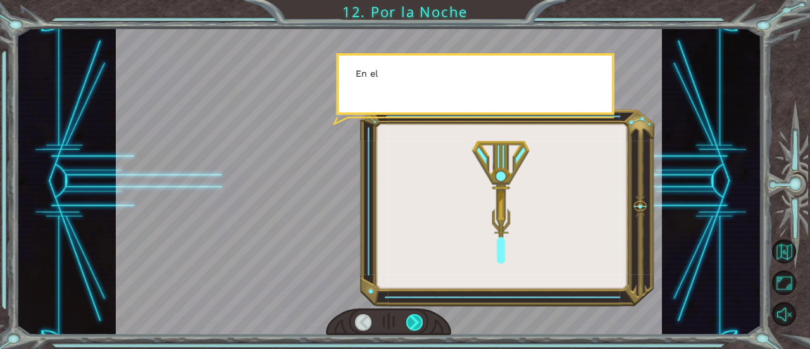
click at [414, 324] on div at bounding box center [414, 322] width 16 height 16
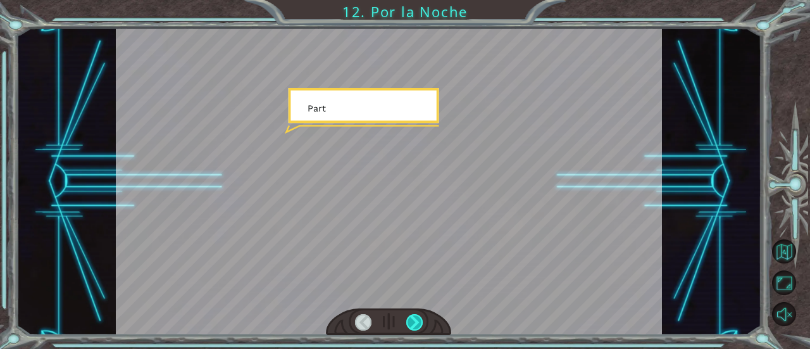
click at [413, 322] on div at bounding box center [414, 322] width 16 height 16
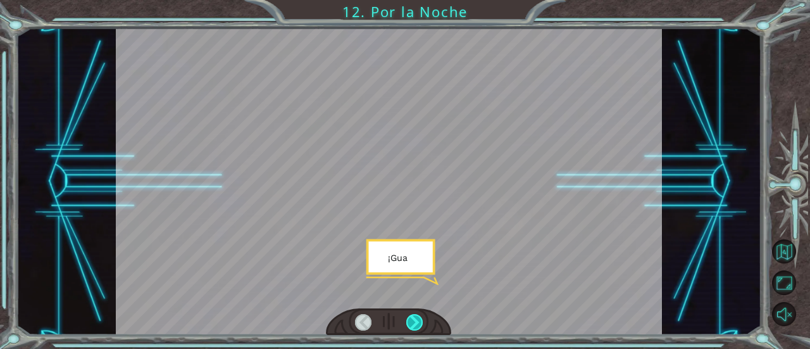
click at [413, 322] on div at bounding box center [414, 322] width 16 height 16
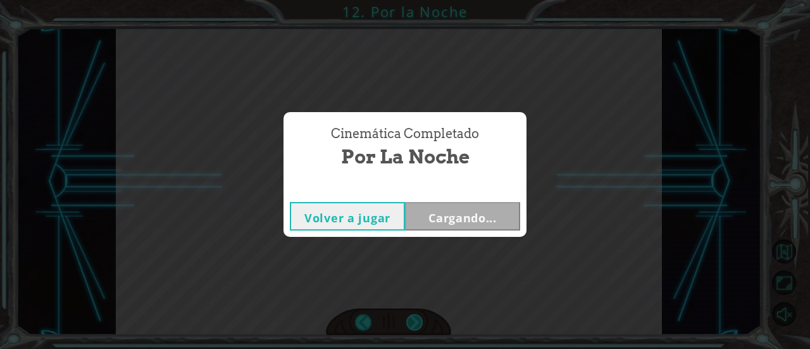
click at [413, 322] on div "Cinemática Completado Por la Noche Volver a jugar Cargando..." at bounding box center [405, 174] width 810 height 349
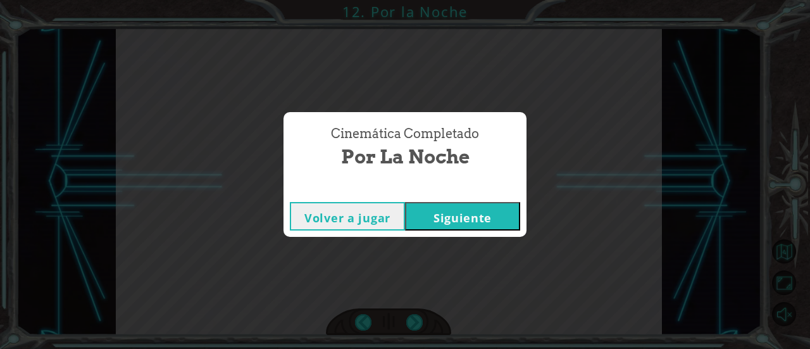
click at [414, 322] on div "Cinemática Completado Por la Noche Volver a jugar Siguiente" at bounding box center [405, 174] width 810 height 349
click at [477, 218] on button "Siguiente" at bounding box center [462, 216] width 115 height 28
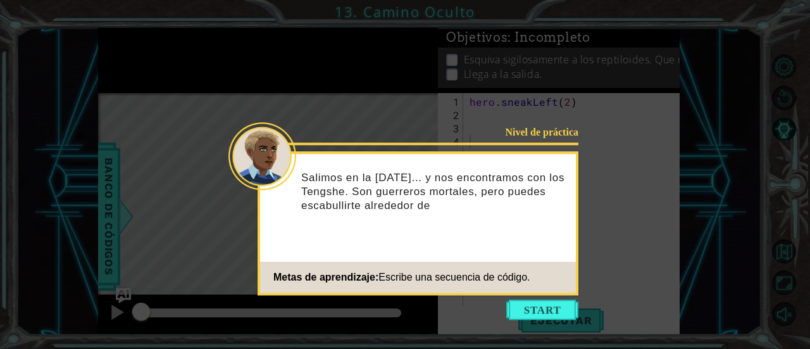
click at [422, 60] on icon at bounding box center [405, 174] width 810 height 349
drag, startPoint x: 536, startPoint y: 310, endPoint x: 520, endPoint y: 306, distance: 15.7
click at [534, 308] on button "Start" at bounding box center [542, 309] width 72 height 20
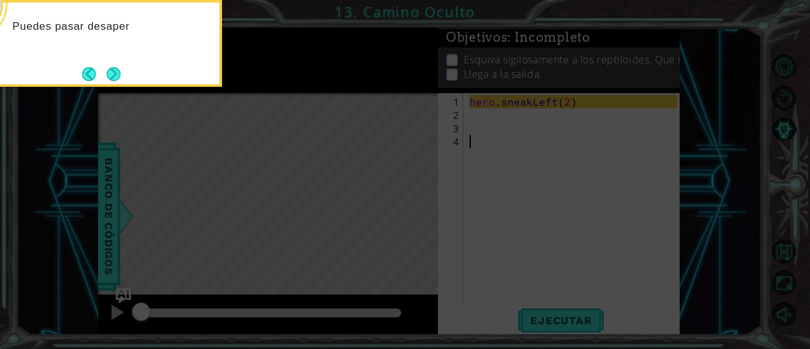
click at [118, 67] on button "Next" at bounding box center [114, 74] width 14 height 14
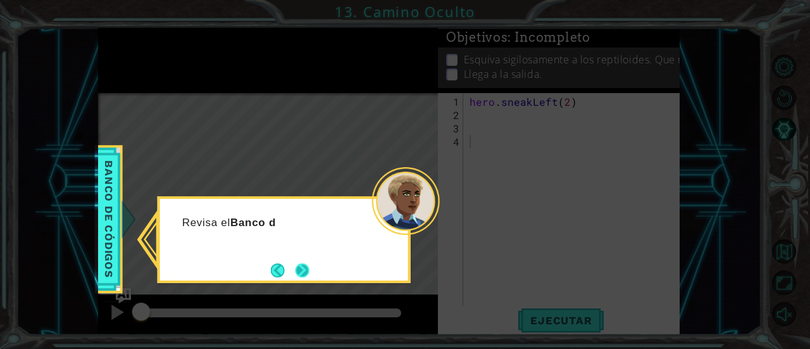
click at [296, 268] on button "Next" at bounding box center [303, 270] width 14 height 14
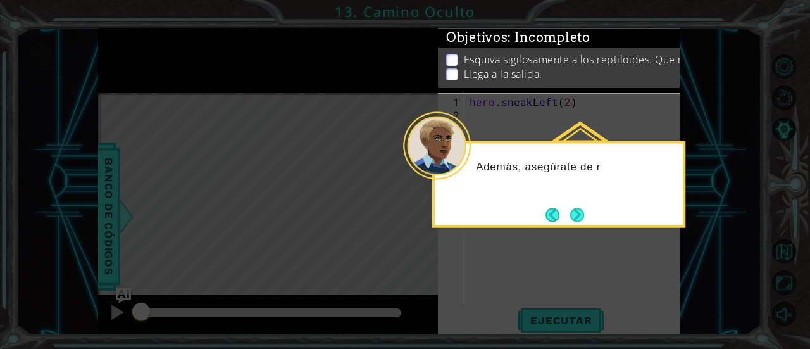
click at [582, 215] on button "Next" at bounding box center [577, 215] width 14 height 14
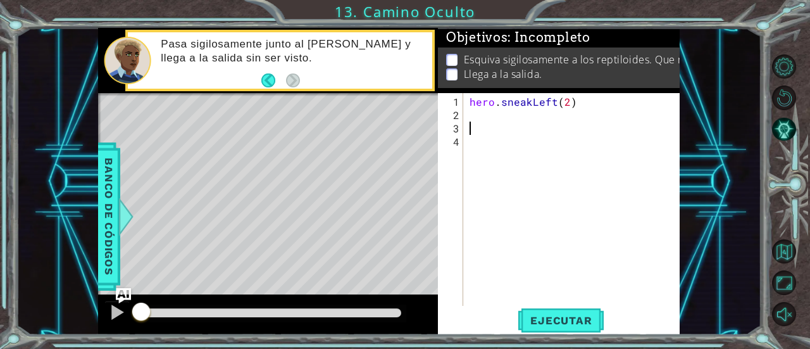
drag, startPoint x: 499, startPoint y: 129, endPoint x: 491, endPoint y: 120, distance: 12.1
click at [491, 120] on div "hero . sneakLeft ( 2 )" at bounding box center [575, 214] width 217 height 239
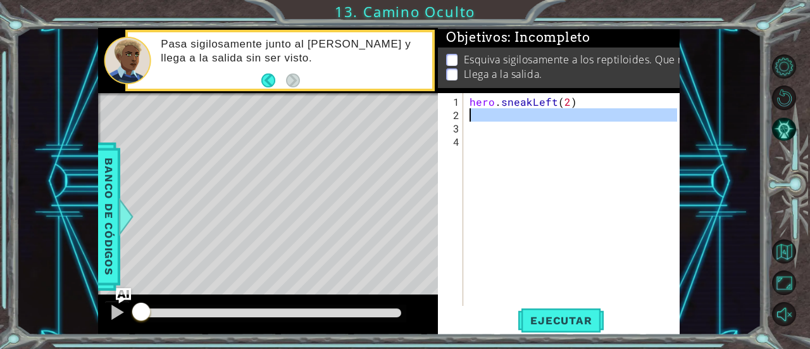
click at [493, 116] on div "hero . sneakLeft ( 2 )" at bounding box center [572, 199] width 210 height 213
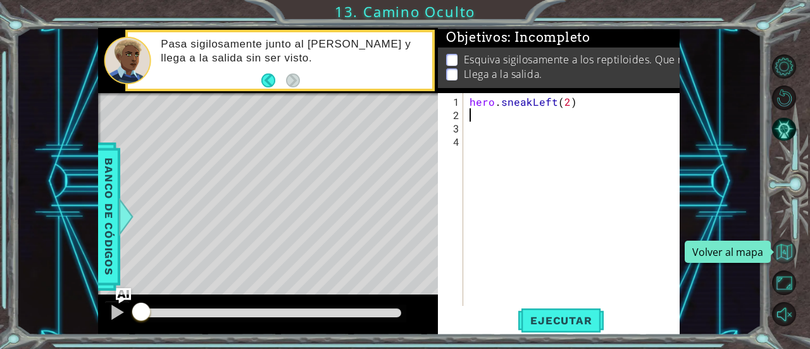
click at [783, 251] on button "Volver al mapa" at bounding box center [784, 251] width 25 height 25
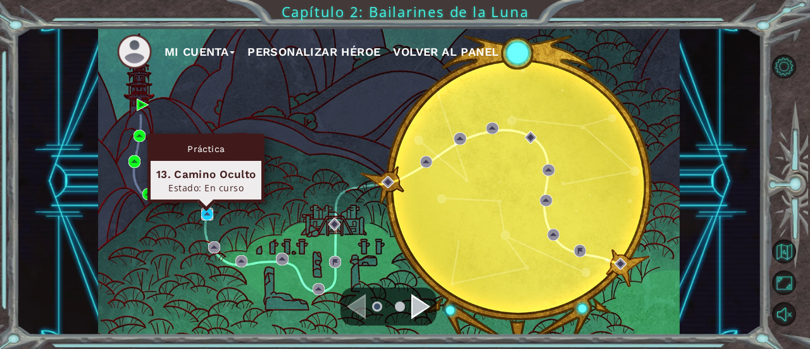
click at [211, 211] on img at bounding box center [207, 214] width 12 height 12
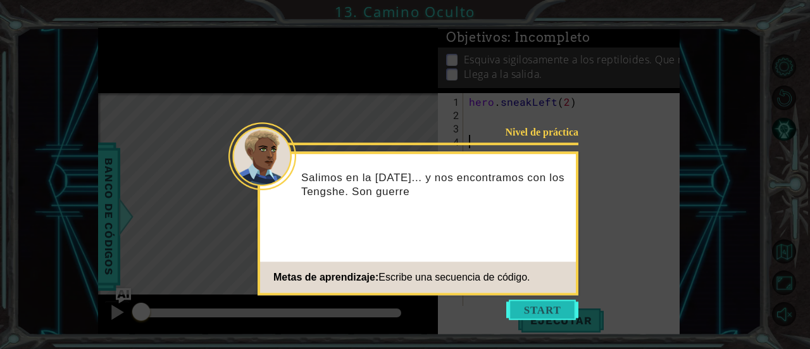
click at [529, 315] on button "Start" at bounding box center [542, 309] width 72 height 20
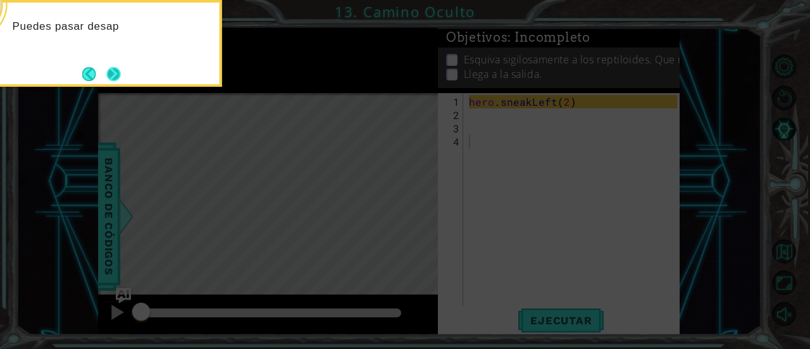
click at [121, 81] on button "Next" at bounding box center [114, 74] width 14 height 14
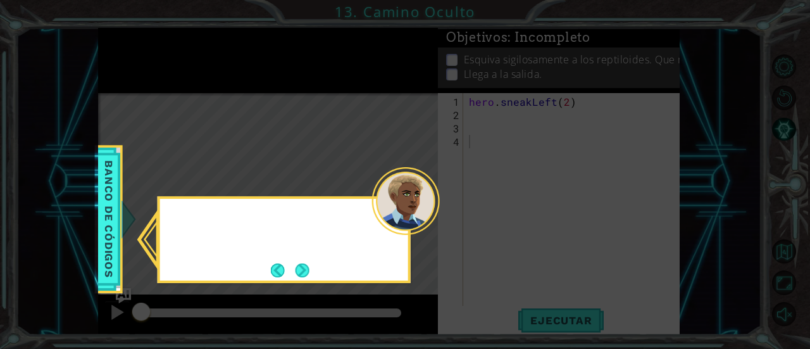
drag, startPoint x: 108, startPoint y: 72, endPoint x: 178, endPoint y: 169, distance: 119.8
click at [125, 98] on icon at bounding box center [405, 174] width 810 height 349
click at [306, 266] on button "Next" at bounding box center [303, 270] width 14 height 14
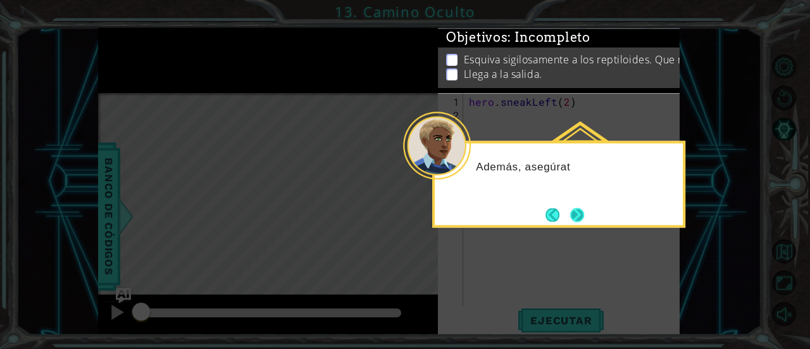
click at [575, 208] on button "Next" at bounding box center [577, 215] width 14 height 14
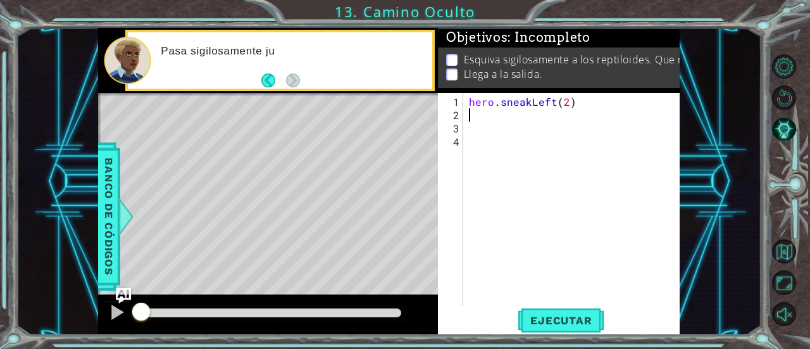
click at [477, 115] on div "hero . sneakLeft ( 2 )" at bounding box center [575, 214] width 217 height 239
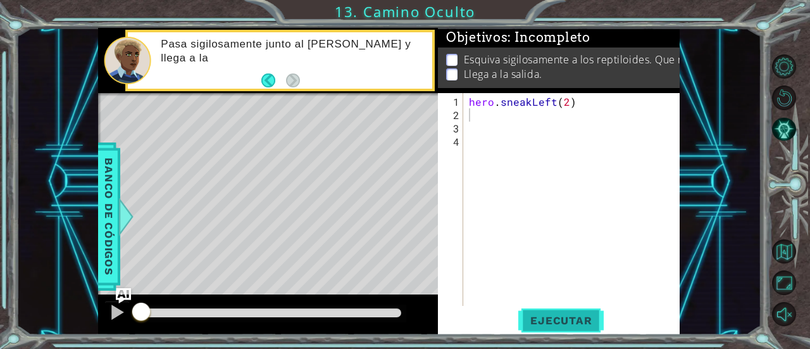
click at [545, 323] on span "Ejecutar" at bounding box center [561, 320] width 87 height 13
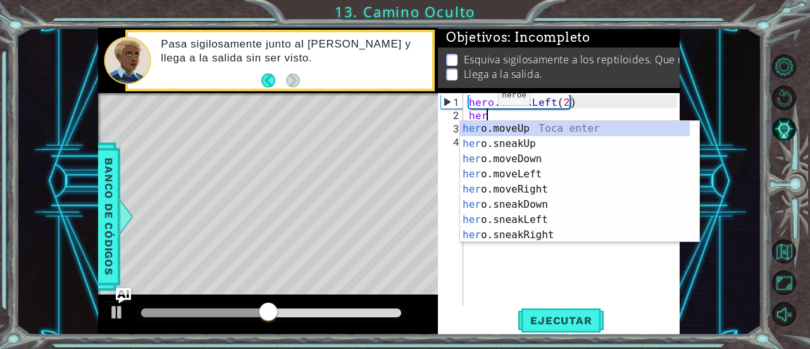
scroll to position [0, 1]
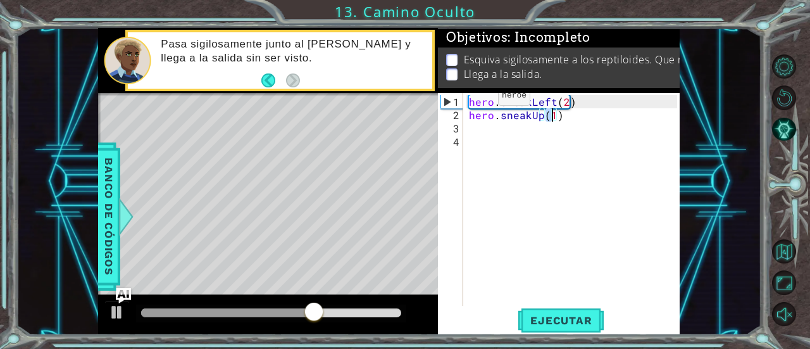
type textarea "hero.sneakUp(2)"
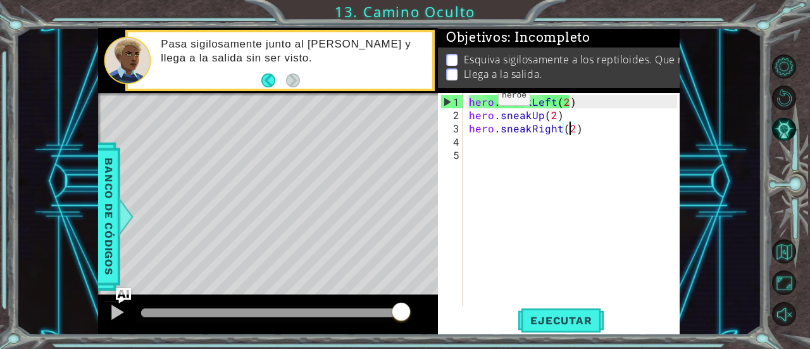
scroll to position [0, 6]
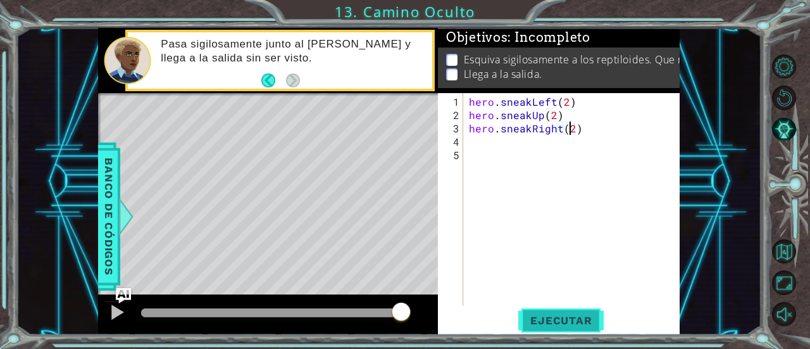
type textarea "hero.sneakRight(2)"
click at [575, 320] on span "Ejecutar" at bounding box center [561, 320] width 87 height 13
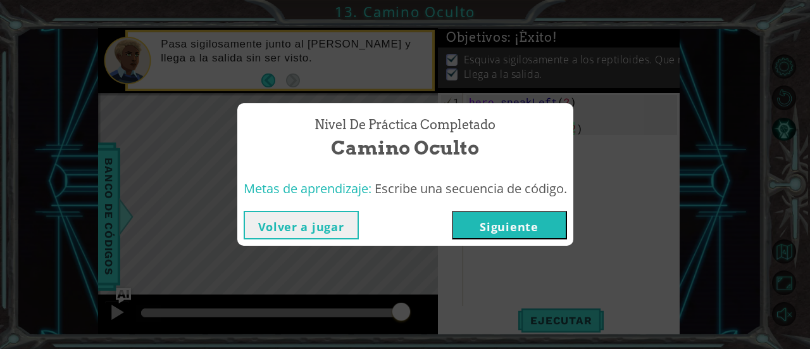
click at [494, 227] on button "Siguiente" at bounding box center [509, 225] width 115 height 28
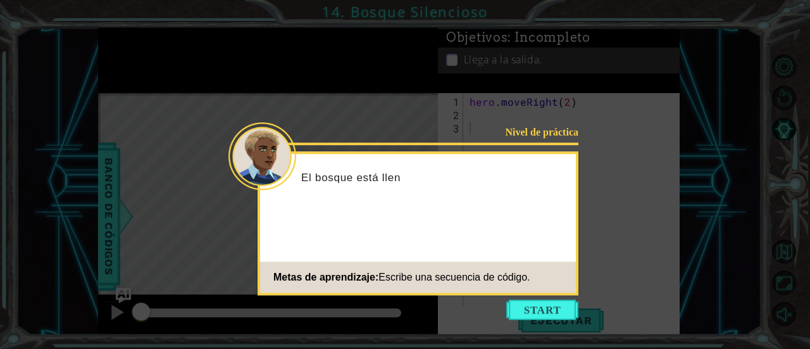
click at [525, 321] on icon at bounding box center [405, 174] width 810 height 349
click at [515, 304] on button "Start" at bounding box center [542, 309] width 72 height 20
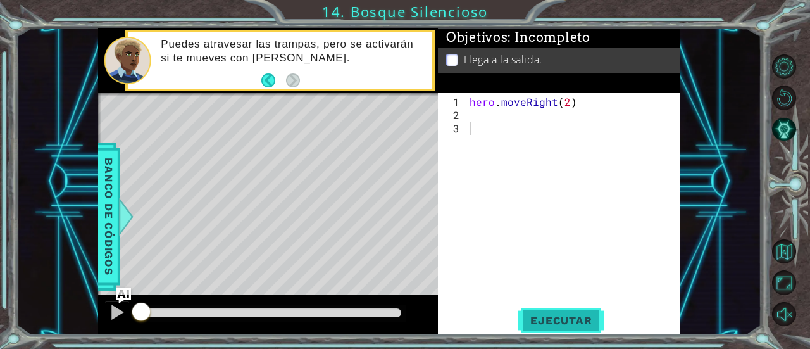
click at [574, 322] on span "Ejecutar" at bounding box center [561, 320] width 87 height 13
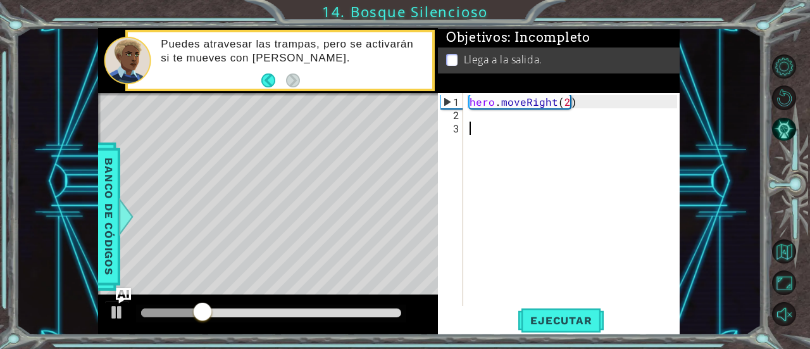
click at [470, 120] on div "hero . moveRight ( 2 )" at bounding box center [575, 214] width 217 height 239
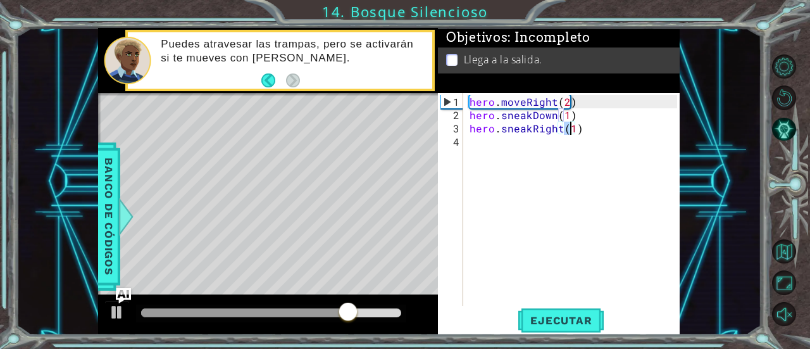
type textarea "hero.sneakRight(2)"
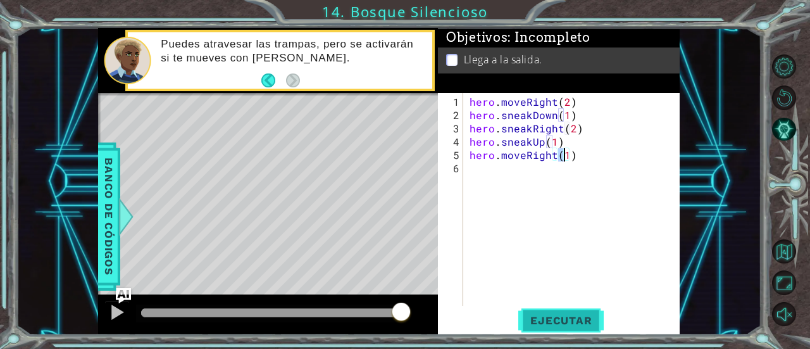
type textarea "hero.moveRight(1)"
click at [543, 318] on span "Ejecutar" at bounding box center [561, 320] width 87 height 13
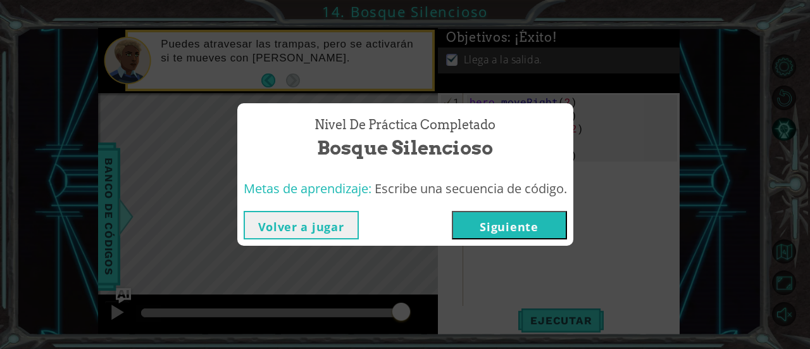
drag, startPoint x: 516, startPoint y: 206, endPoint x: 525, endPoint y: 236, distance: 31.0
click at [520, 218] on div "Volver a jugar Siguiente" at bounding box center [405, 224] width 336 height 41
click at [525, 236] on button "Siguiente" at bounding box center [509, 225] width 115 height 28
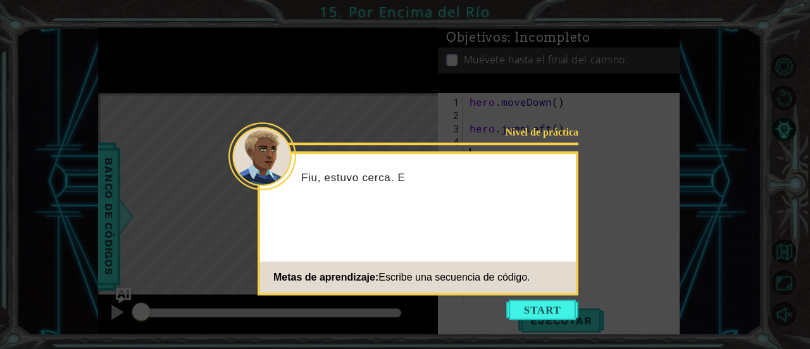
drag, startPoint x: 532, startPoint y: 312, endPoint x: 513, endPoint y: 301, distance: 22.7
click at [532, 311] on button "Start" at bounding box center [542, 309] width 72 height 20
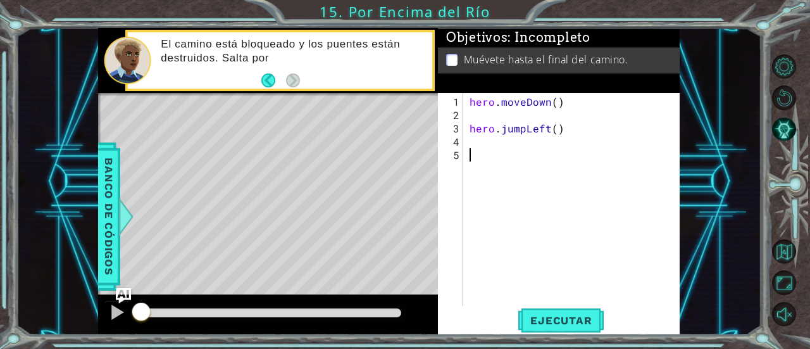
drag, startPoint x: 484, startPoint y: 108, endPoint x: 487, endPoint y: 115, distance: 7.4
click at [486, 111] on div "hero . moveDown ( ) hero . jumpLeft ( )" at bounding box center [575, 214] width 217 height 239
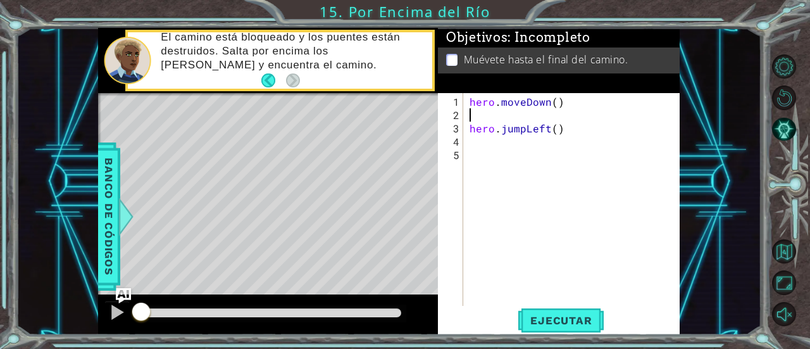
type textarea "hero.moveDown()"
click at [536, 317] on span "Ejecutar" at bounding box center [561, 320] width 87 height 13
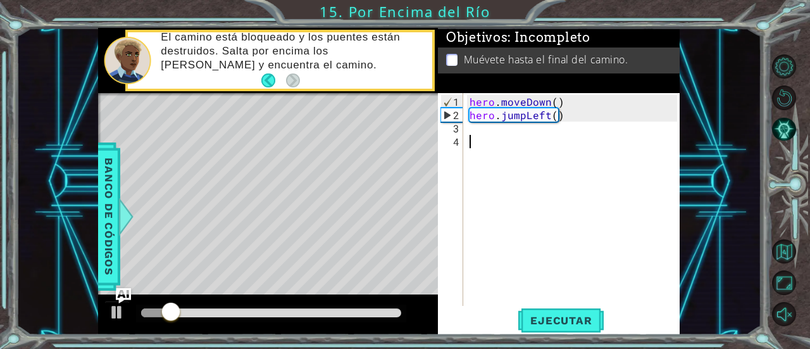
click at [520, 139] on div "hero . moveDown ( ) hero . jumpLeft ( )" at bounding box center [575, 214] width 217 height 239
click at [518, 138] on div "hero . moveDown ( ) hero . jumpLeft ( )" at bounding box center [575, 214] width 217 height 239
click at [517, 135] on div "hero . moveDown ( ) hero . jumpLeft ( )" at bounding box center [575, 214] width 217 height 239
click at [514, 130] on div "hero . moveDown ( ) hero . jumpLeft ( )" at bounding box center [575, 214] width 217 height 239
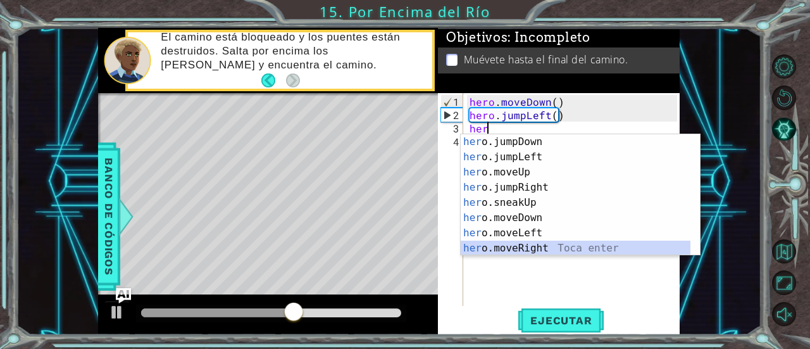
scroll to position [15, 0]
type textarea "hero.moveRight(1)"
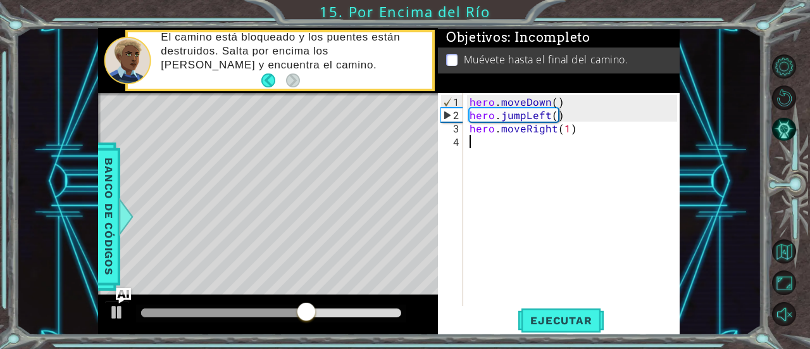
scroll to position [0, 0]
type textarea "h"
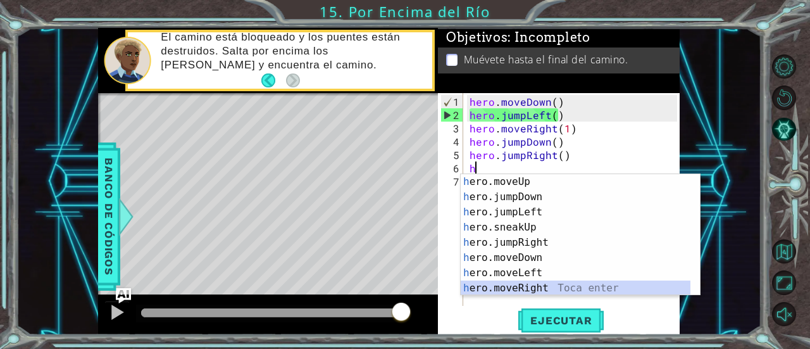
scroll to position [15, 0]
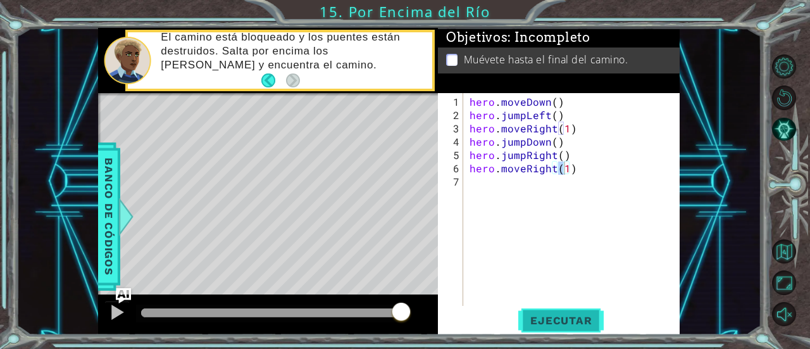
click at [566, 313] on button "Ejecutar" at bounding box center [561, 320] width 87 height 24
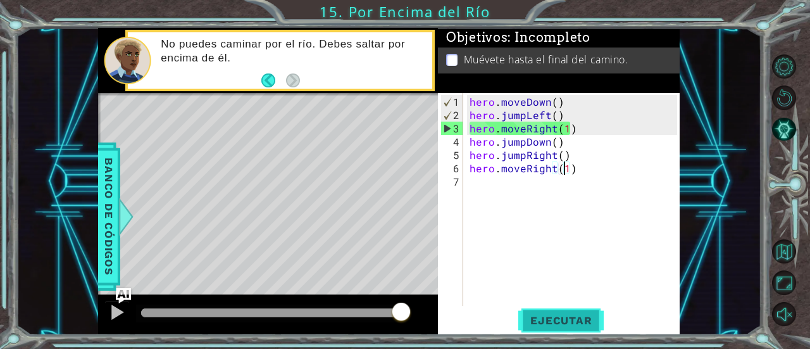
click at [563, 320] on span "Ejecutar" at bounding box center [561, 320] width 87 height 13
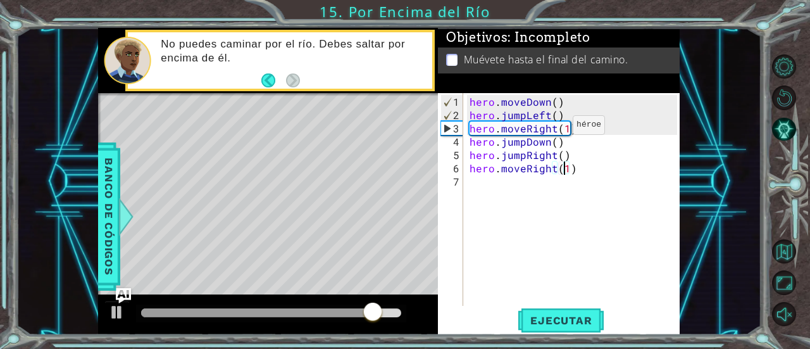
click at [551, 130] on div "hero . moveDown ( ) hero . jumpLeft ( ) hero . moveRight ( 1 ) hero . jumpDown …" at bounding box center [575, 214] width 217 height 239
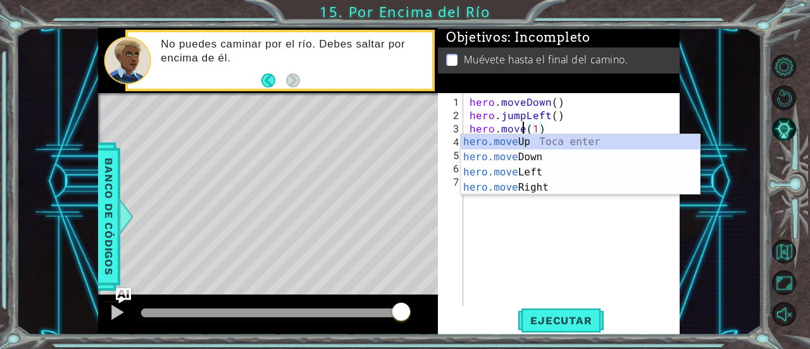
scroll to position [0, 4]
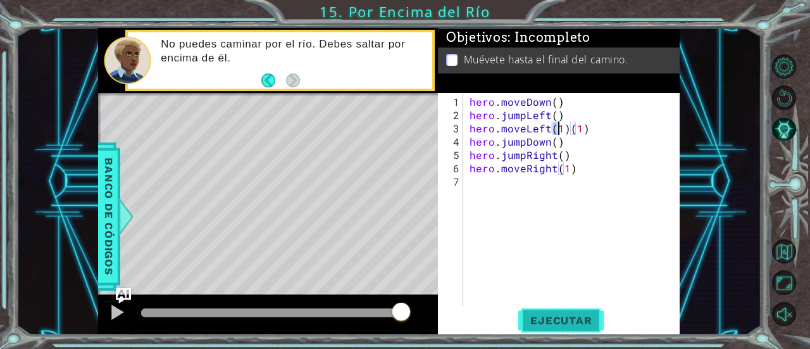
click at [520, 326] on span "Ejecutar" at bounding box center [561, 320] width 87 height 13
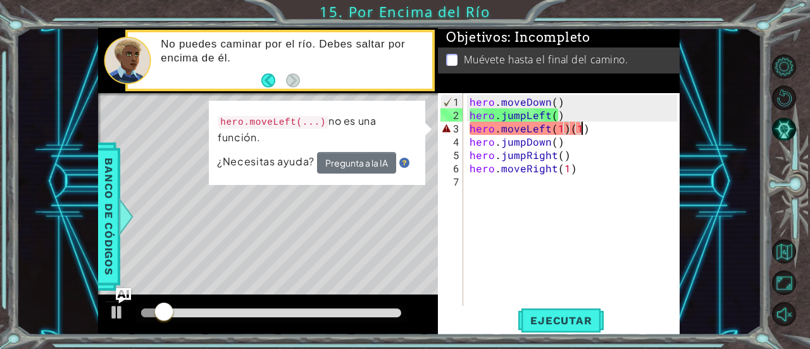
click at [593, 131] on div "hero . moveDown ( ) hero . jumpLeft ( ) hero . moveLeft ( 1 ) ( 1 ) hero . jump…" at bounding box center [575, 214] width 217 height 239
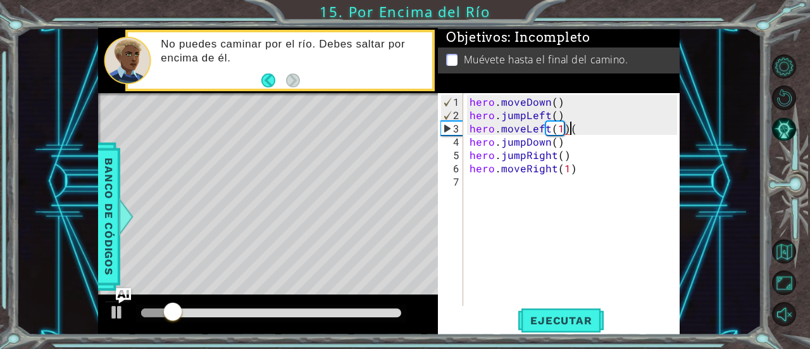
type textarea "hero.moveLeft(1)"
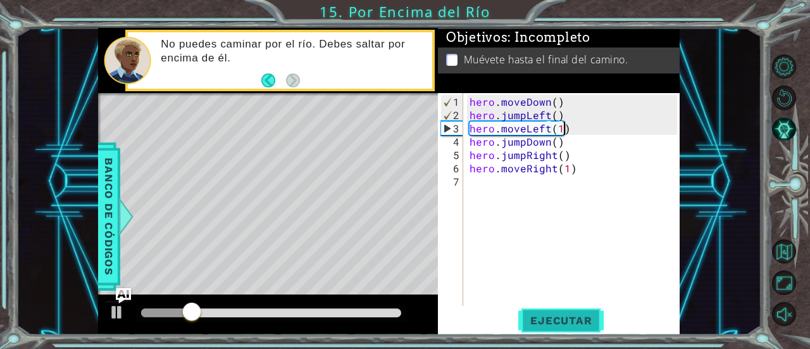
click at [559, 322] on span "Ejecutar" at bounding box center [561, 320] width 87 height 13
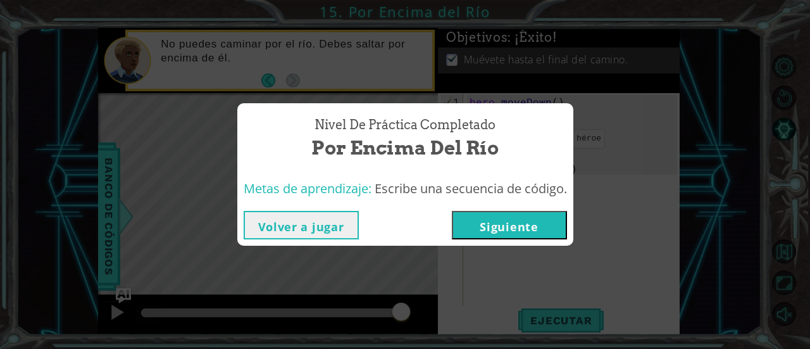
click at [498, 229] on button "Siguiente" at bounding box center [509, 225] width 115 height 28
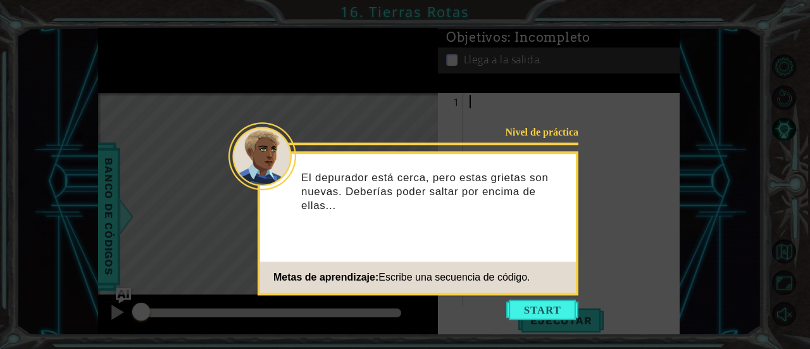
click at [543, 294] on div "Nivel de práctica El depurador está cerca, pero estas grietas son nuevas. Deber…" at bounding box center [418, 223] width 321 height 144
drag, startPoint x: 546, startPoint y: 309, endPoint x: 540, endPoint y: 300, distance: 10.9
click at [546, 304] on button "Start" at bounding box center [542, 309] width 72 height 20
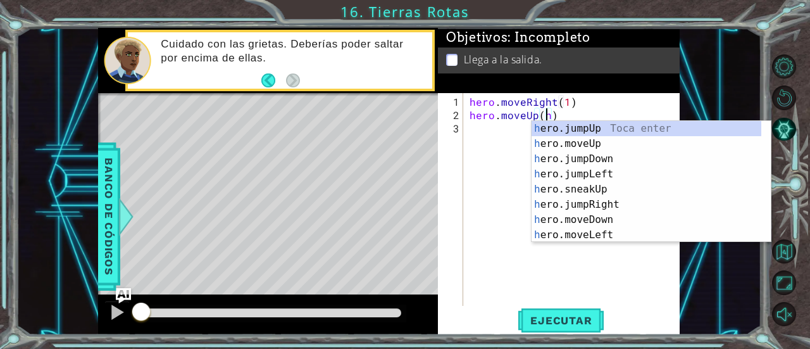
scroll to position [0, 5]
type textarea "hero.moveUp(hero.jumpUp())"
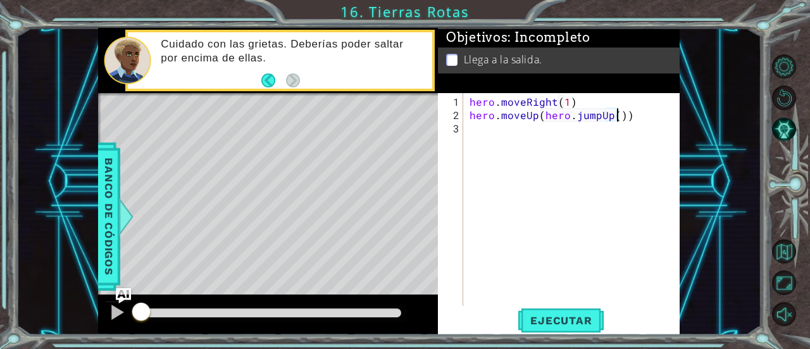
scroll to position [0, 0]
type textarea "h"
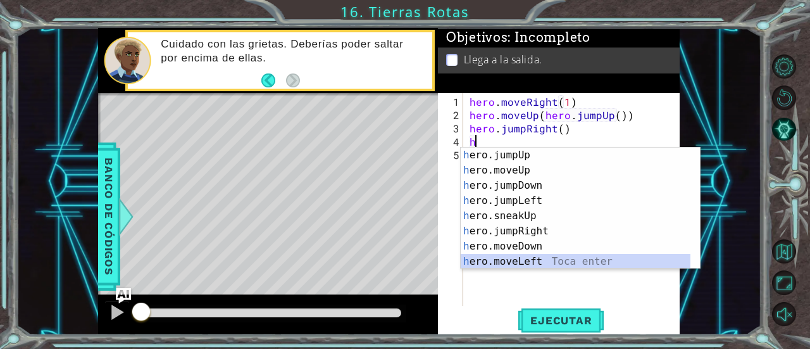
scroll to position [15, 0]
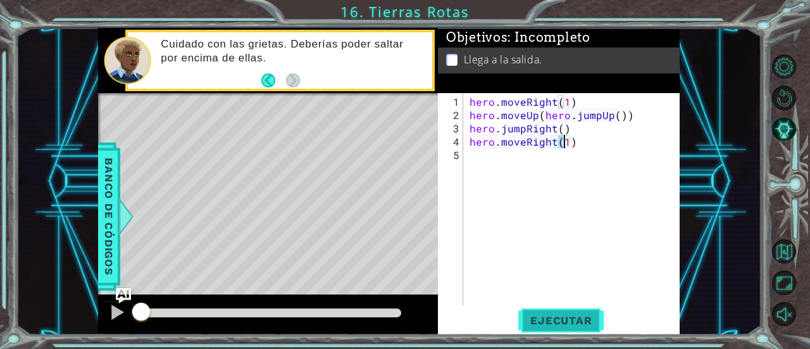
click at [546, 322] on span "Ejecutar" at bounding box center [561, 320] width 87 height 13
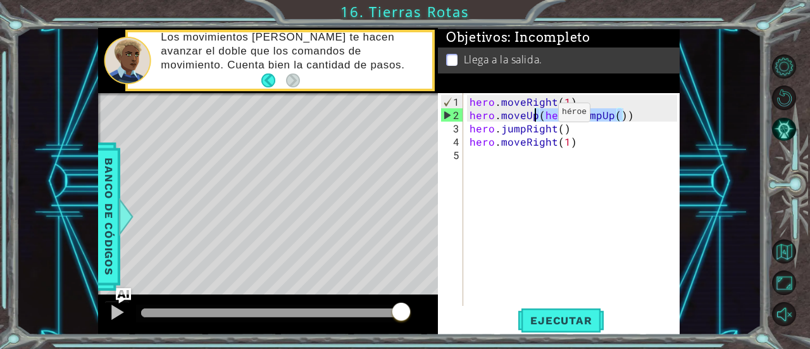
drag, startPoint x: 630, startPoint y: 116, endPoint x: 537, endPoint y: 117, distance: 93.1
click at [537, 117] on div "hero . moveRight ( 1 ) hero . moveUp ( hero . jumpUp ( )) hero . jumpRight ( ) …" at bounding box center [575, 214] width 217 height 239
type textarea "hero.moveUp"
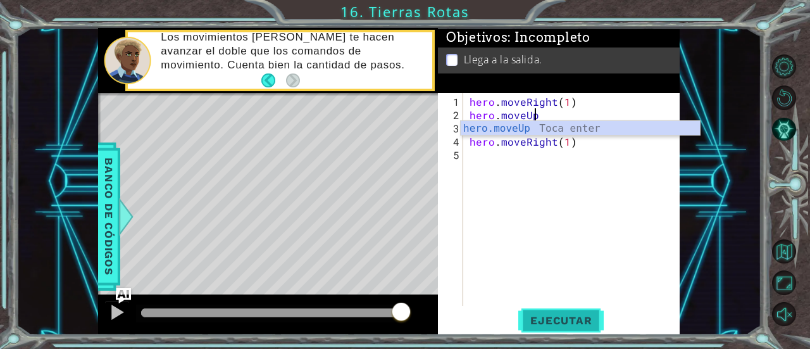
click at [572, 323] on span "Ejecutar" at bounding box center [561, 320] width 87 height 13
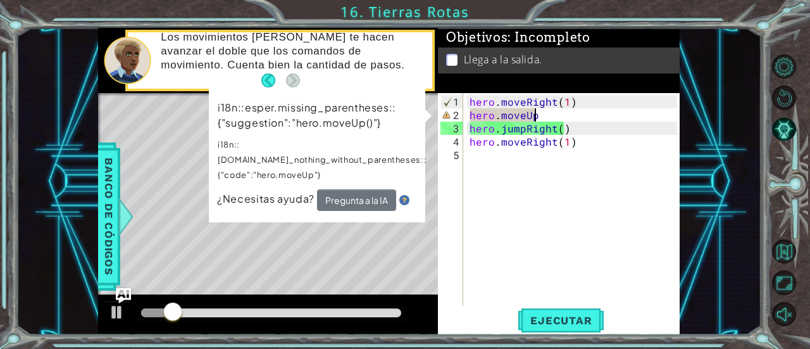
click at [556, 203] on div "hero . moveRight ( 1 ) hero . moveUp hero . jumpRight ( ) hero . moveRight ( 1 )" at bounding box center [575, 214] width 217 height 239
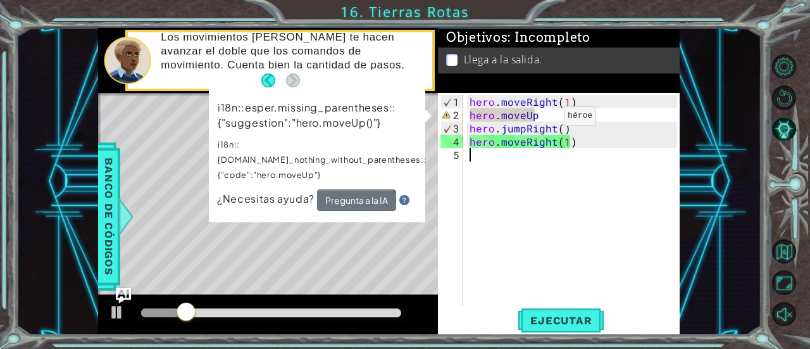
click at [543, 121] on div "hero . moveRight ( 1 ) hero . moveUp hero . jumpRight ( ) hero . moveRight ( 1 )" at bounding box center [575, 214] width 217 height 239
click at [541, 112] on div "hero . moveRight ( 1 ) hero . moveUp hero . jumpRight ( ) hero . moveRight ( 1 )" at bounding box center [575, 214] width 217 height 239
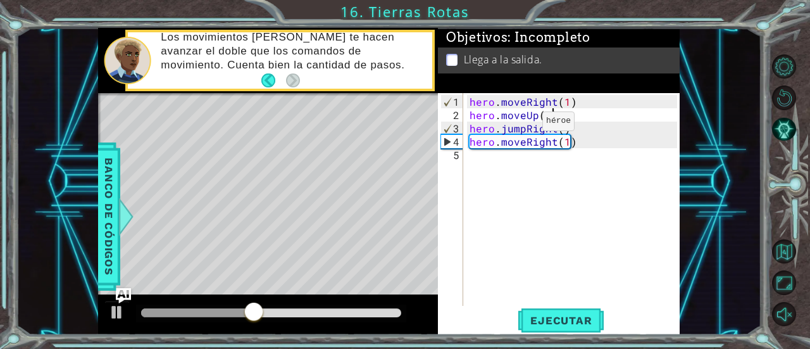
scroll to position [0, 5]
click at [567, 307] on div "hero.moveUp(1) 1 2 3 4 5 hero . moveRight ( 1 ) hero . moveUp ( 1 ) hero . jump…" at bounding box center [559, 214] width 242 height 242
click at [570, 323] on span "Ejecutar" at bounding box center [561, 320] width 87 height 13
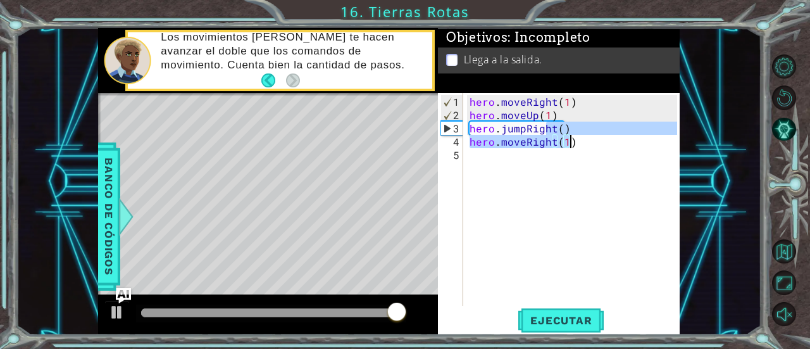
drag, startPoint x: 549, startPoint y: 131, endPoint x: 568, endPoint y: 134, distance: 18.5
click at [568, 134] on div "hero . moveRight ( 1 ) hero . moveUp ( 1 ) hero . jumpRight ( ) hero . moveRigh…" at bounding box center [575, 214] width 217 height 239
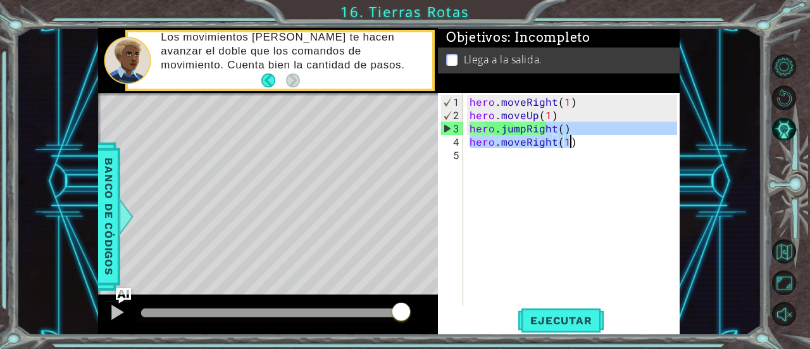
click at [572, 125] on div "hero . moveRight ( 1 ) hero . moveUp ( 1 ) hero . jumpRight ( ) hero . moveRigh…" at bounding box center [572, 199] width 210 height 213
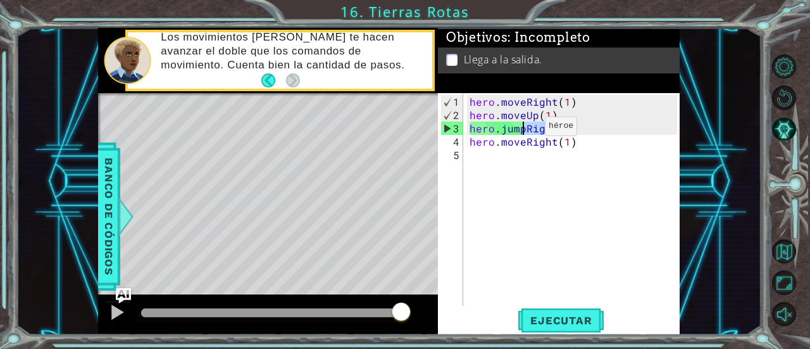
drag, startPoint x: 551, startPoint y: 131, endPoint x: 524, endPoint y: 131, distance: 27.2
click at [524, 131] on div "hero . moveRight ( 1 ) hero . moveUp ( 1 ) hero . jumpRight ( ) hero . moveRigh…" at bounding box center [575, 214] width 217 height 239
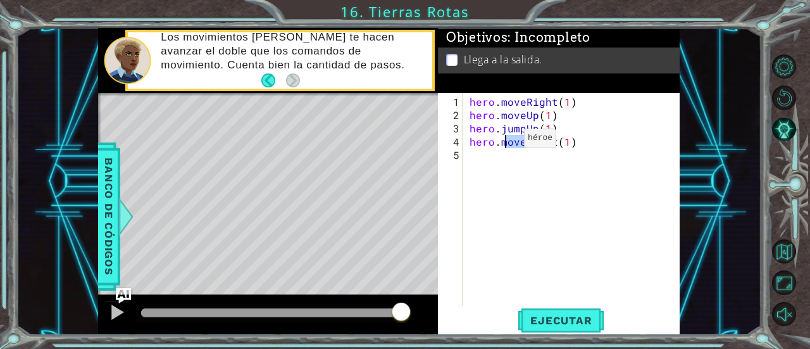
drag, startPoint x: 550, startPoint y: 142, endPoint x: 503, endPoint y: 143, distance: 47.5
click at [503, 143] on div "hero . moveRight ( 1 ) hero . moveUp ( 1 ) hero . jumpUp ( 1 ) hero . moveRight…" at bounding box center [575, 214] width 217 height 239
drag, startPoint x: 501, startPoint y: 144, endPoint x: 551, endPoint y: 142, distance: 50.7
click at [551, 142] on div "hero . moveRight ( 1 ) hero . moveUp ( 1 ) hero . jumpUp ( 1 ) hero . moveRight…" at bounding box center [575, 214] width 217 height 239
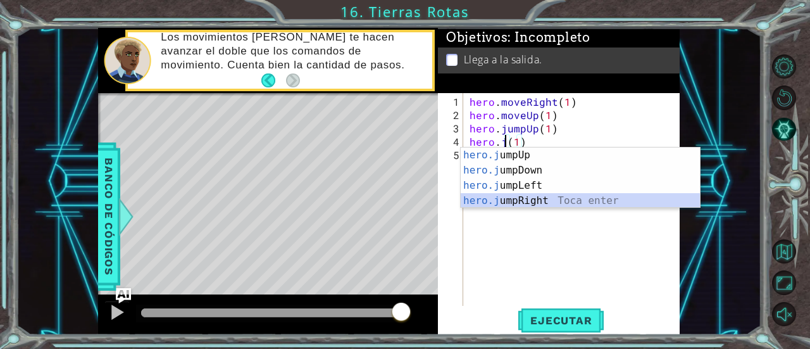
click at [547, 200] on div "hero.j umpUp Toca enter hero.j umpDown Toca enter hero.j umpLeft Toca enter her…" at bounding box center [581, 193] width 240 height 91
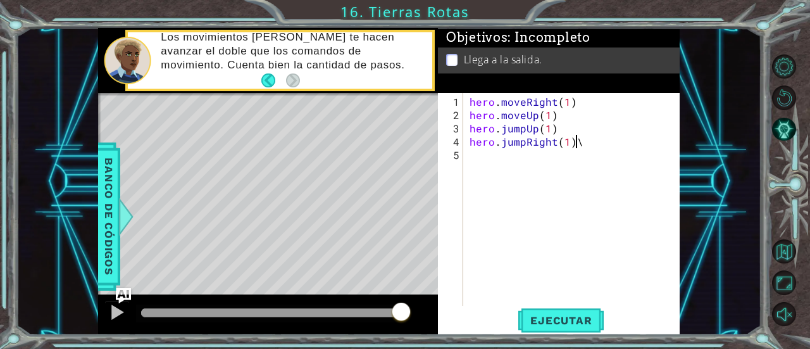
type textarea "hero.jumpRight(1)"
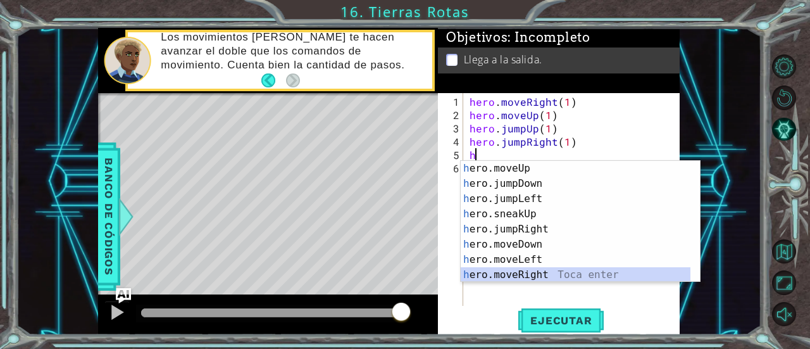
scroll to position [15, 0]
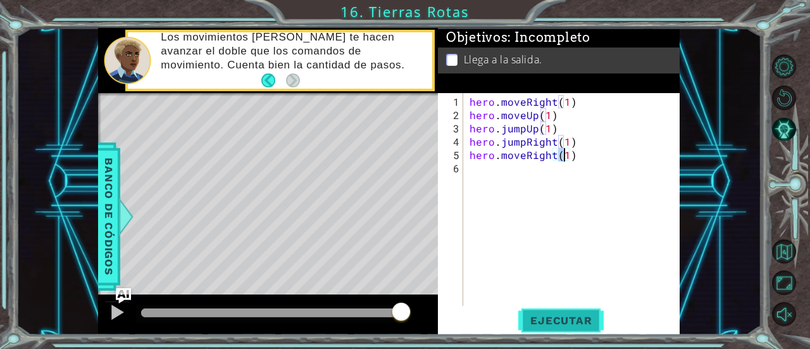
type textarea "hero.moveRight(1)"
click at [584, 320] on span "Ejecutar" at bounding box center [561, 320] width 87 height 13
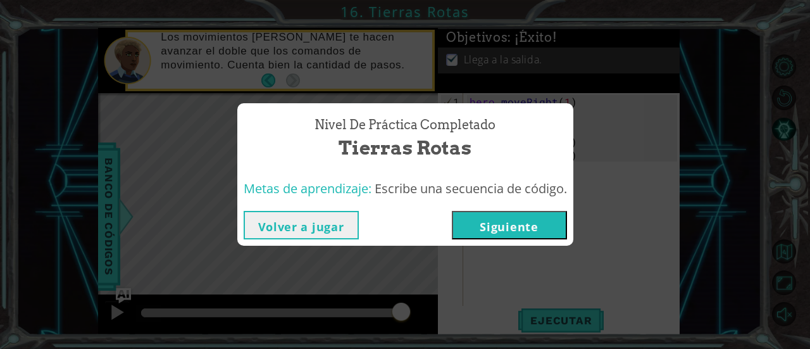
drag, startPoint x: 506, startPoint y: 244, endPoint x: 500, endPoint y: 230, distance: 14.5
click at [506, 239] on div "Volver a jugar Siguiente" at bounding box center [405, 224] width 336 height 41
click at [500, 230] on button "Siguiente" at bounding box center [509, 225] width 115 height 28
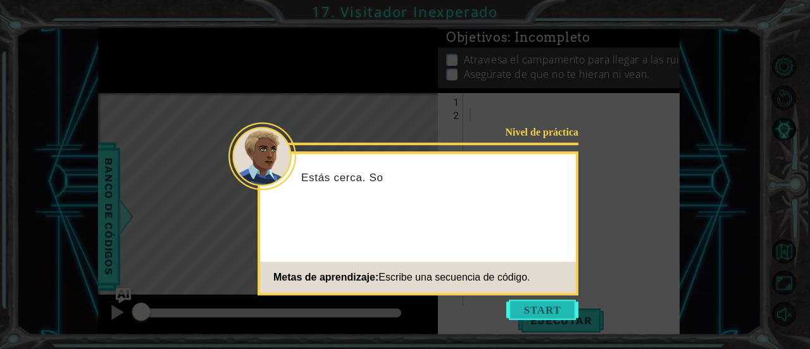
click at [521, 303] on button "Start" at bounding box center [542, 309] width 72 height 20
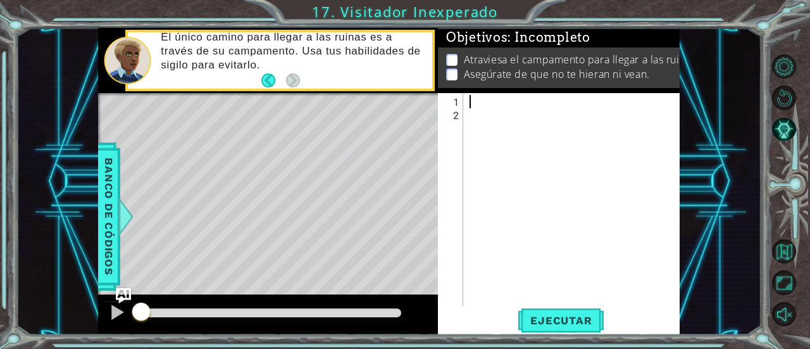
click at [476, 95] on div at bounding box center [575, 214] width 217 height 239
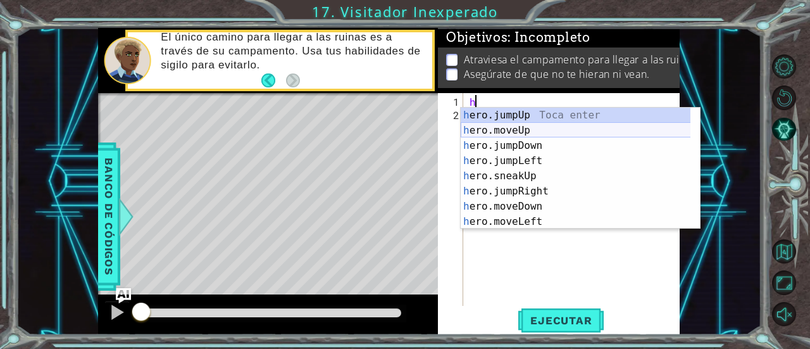
click at [511, 130] on div "h ero.jumpUp Toca enter h ero.moveUp Toca enter h ero.jumpDown Toca enter h ero…" at bounding box center [576, 184] width 230 height 152
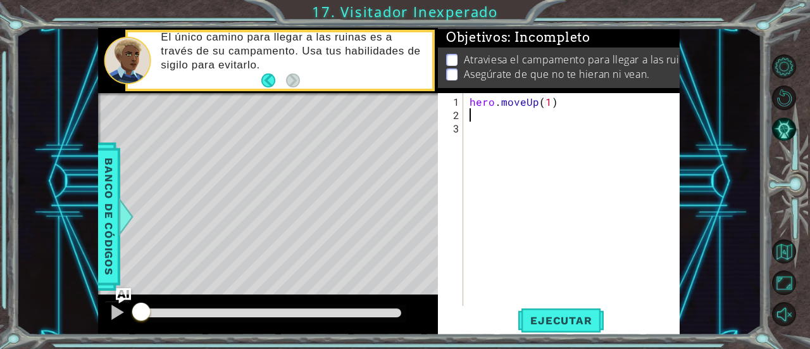
type textarea "hero.moveUp(1)h"
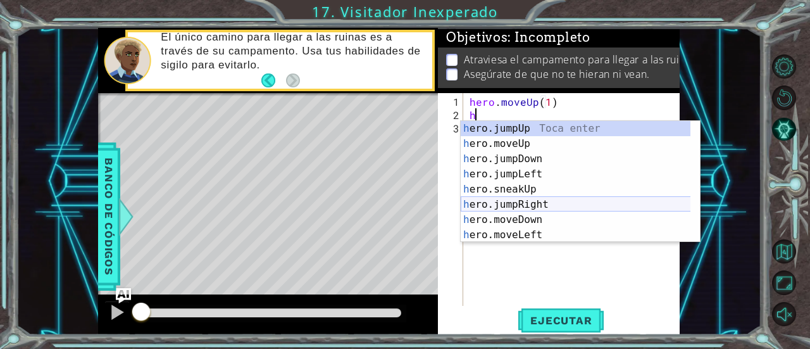
click at [543, 209] on div "h ero.jumpUp Toca enter h ero.moveUp Toca enter h ero.jumpDown Toca enter h ero…" at bounding box center [576, 197] width 230 height 152
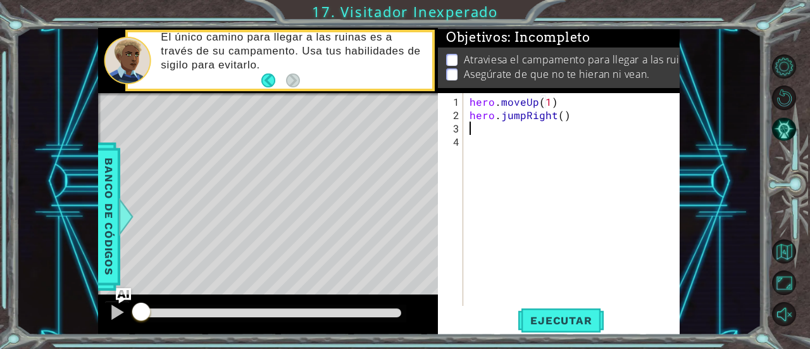
type textarea "h"
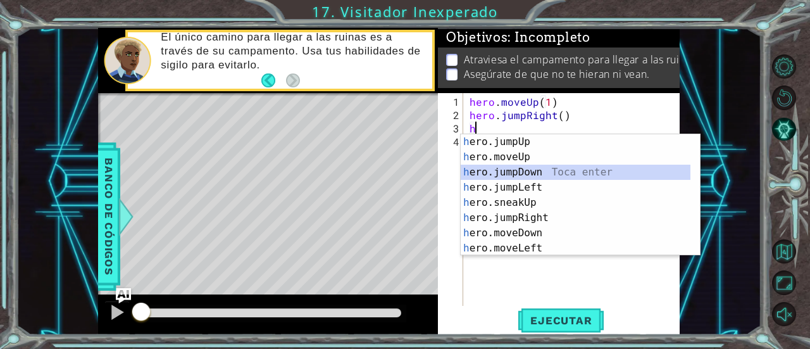
click at [532, 171] on div "h ero.jumpUp Toca enter h ero.moveUp Toca enter h ero.jumpDown Toca enter h ero…" at bounding box center [576, 210] width 230 height 152
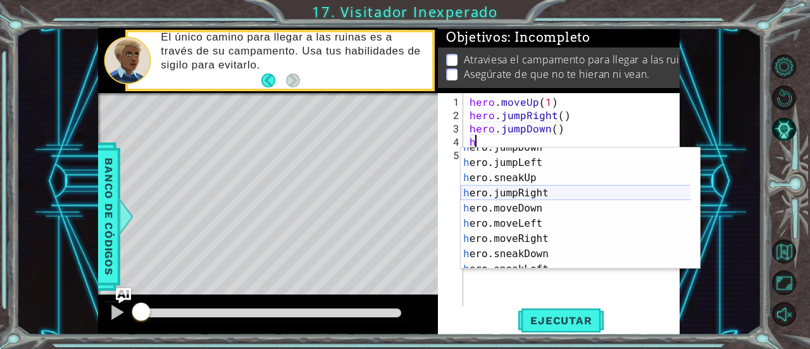
scroll to position [76, 0]
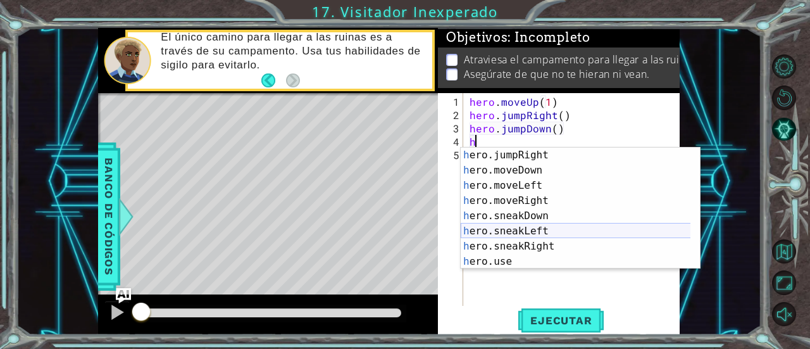
click at [538, 230] on div "h ero.jumpRight Toca enter h ero.moveDown Toca enter h ero.moveLeft Toca enter …" at bounding box center [576, 224] width 230 height 152
type textarea "hero.sneakLeft(1)"
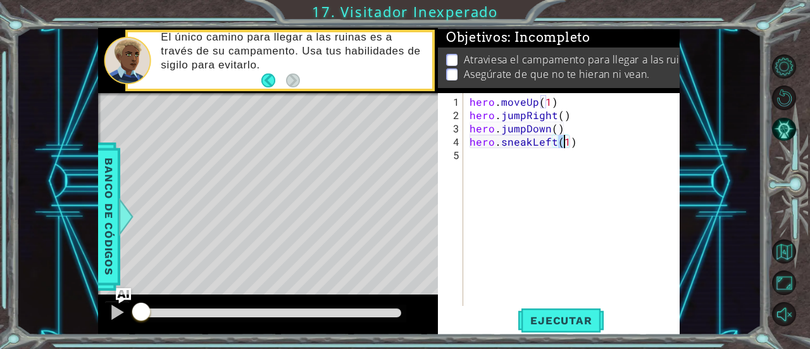
click at [524, 159] on div "hero . moveUp ( 1 ) hero . jumpRight ( ) hero . jumpDown ( ) hero . sneakLeft (…" at bounding box center [575, 214] width 217 height 239
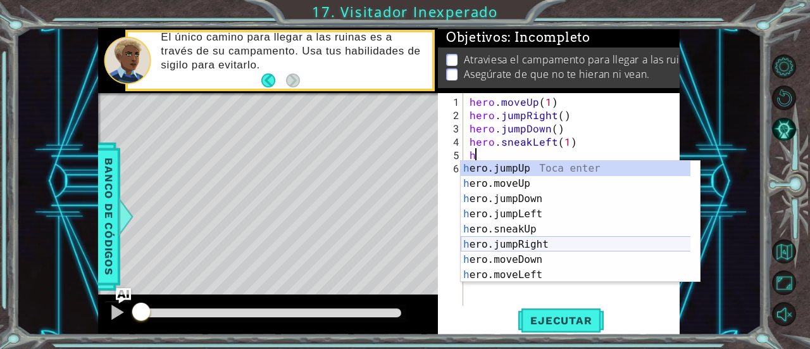
scroll to position [38, 0]
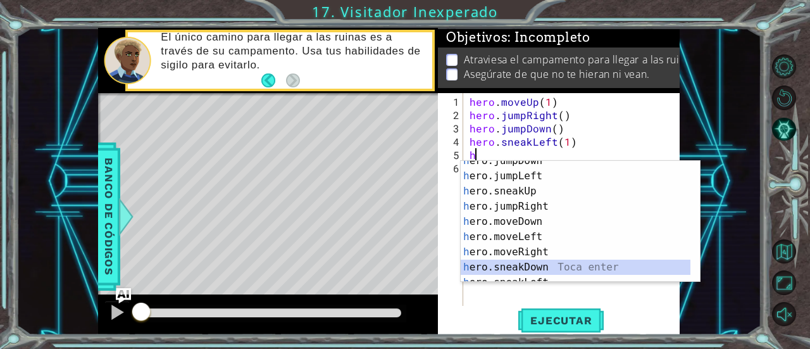
click at [539, 263] on div "h ero.jumpDown Toca enter h ero.jumpLeft Toca enter h ero.sneakUp Toca enter h …" at bounding box center [576, 229] width 230 height 152
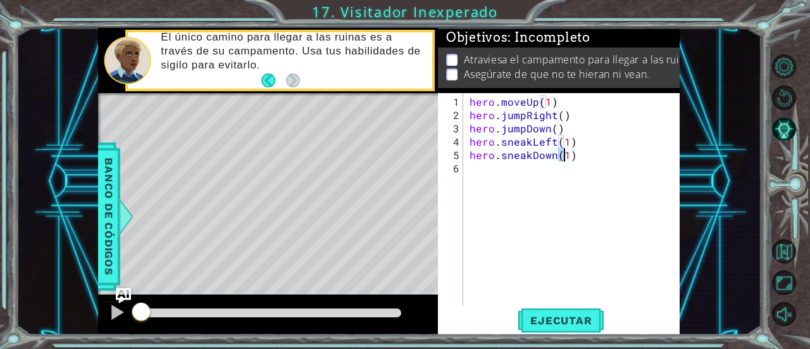
type textarea "hero.sneakDown(2)"
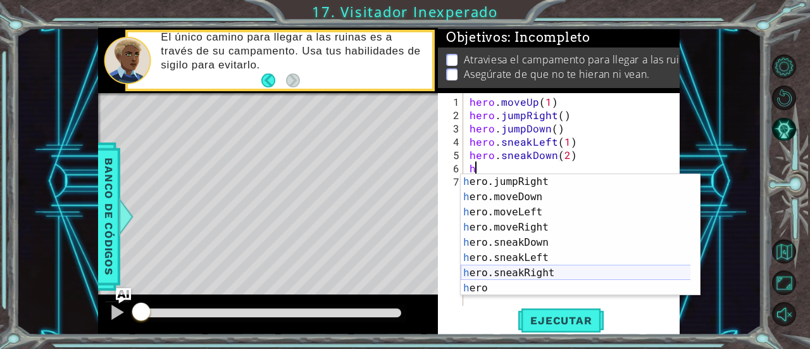
scroll to position [76, 0]
click at [541, 272] on div "h ero.jumpRight Toca enter h ero.moveDown Toca enter h ero.moveLeft Toca enter …" at bounding box center [576, 250] width 230 height 152
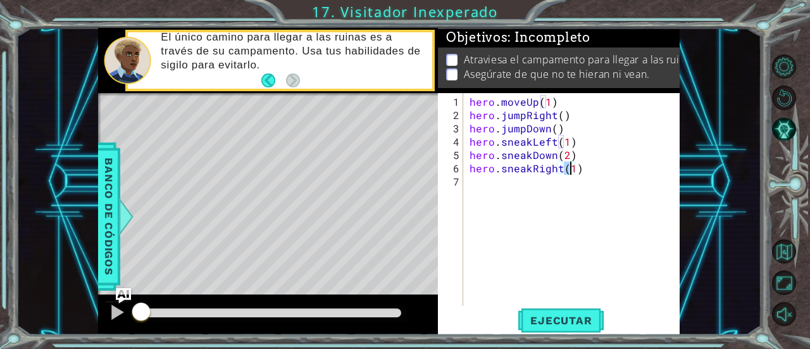
type textarea "hero.sneakRight(2)"
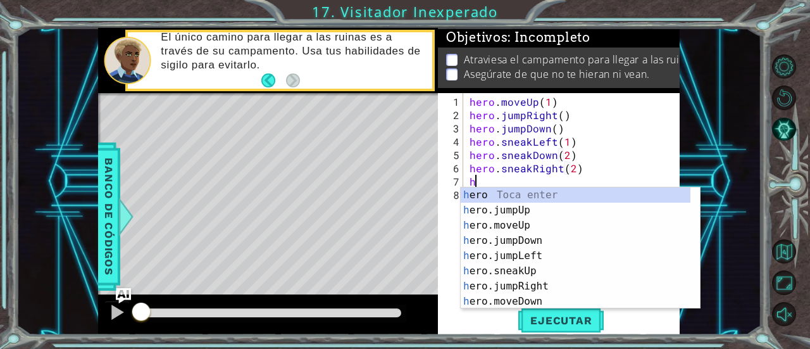
scroll to position [0, 0]
click at [523, 273] on div "h ero Toca enter h ero.jumpUp Toca enter h ero.moveUp Toca enter h ero.jumpDown…" at bounding box center [576, 263] width 230 height 152
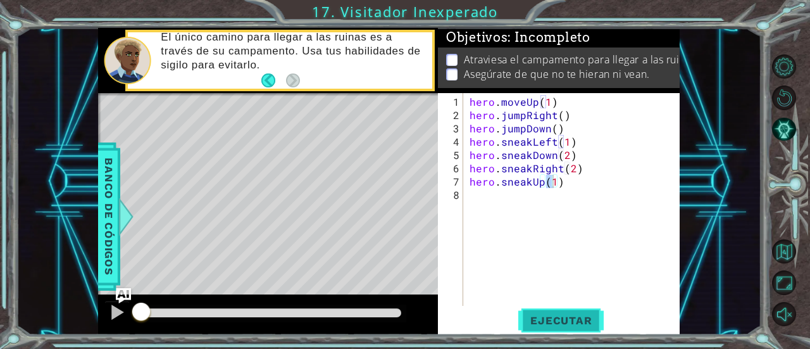
click at [570, 318] on span "Ejecutar" at bounding box center [561, 320] width 87 height 13
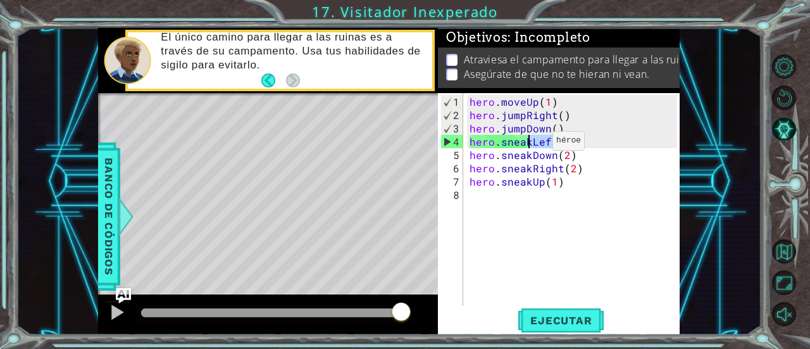
drag, startPoint x: 552, startPoint y: 146, endPoint x: 530, endPoint y: 146, distance: 21.5
click at [530, 146] on div "hero . moveUp ( 1 ) hero . jumpRight ( ) hero . jumpDown ( ) hero . sneakLeft (…" at bounding box center [575, 214] width 217 height 239
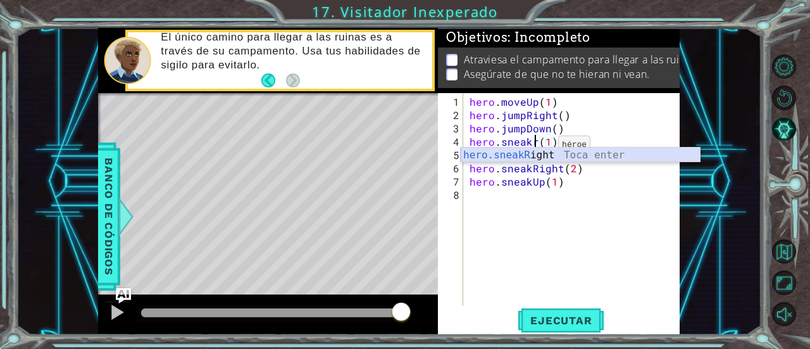
click at [543, 154] on div "hero.sneakR ight Toca enter" at bounding box center [581, 171] width 240 height 46
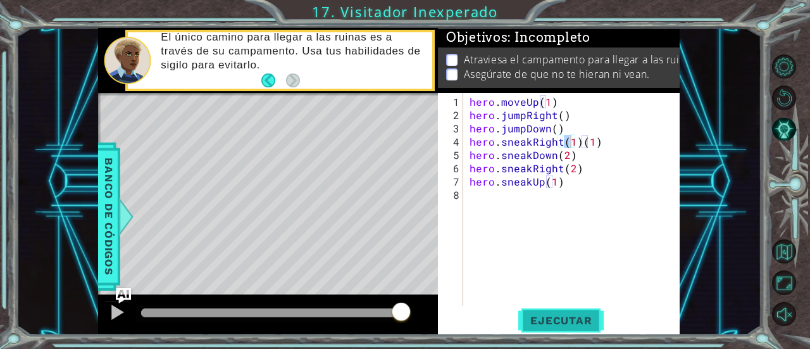
click at [581, 318] on span "Ejecutar" at bounding box center [561, 320] width 87 height 13
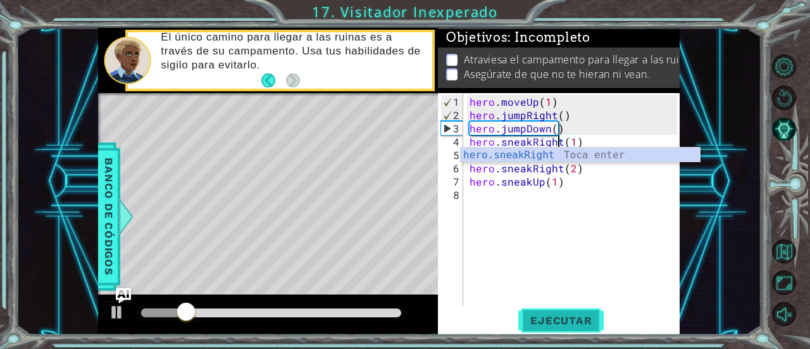
click at [581, 321] on span "Ejecutar" at bounding box center [561, 320] width 87 height 13
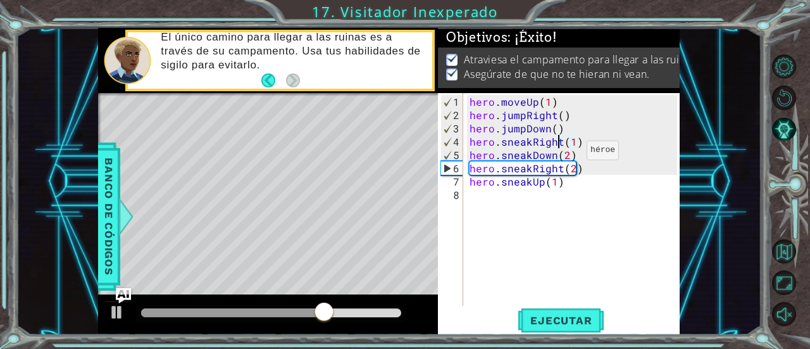
click at [565, 155] on div "hero . moveUp ( 1 ) hero . jumpRight ( ) hero . jumpDown ( ) hero . sneakRight …" at bounding box center [575, 214] width 217 height 239
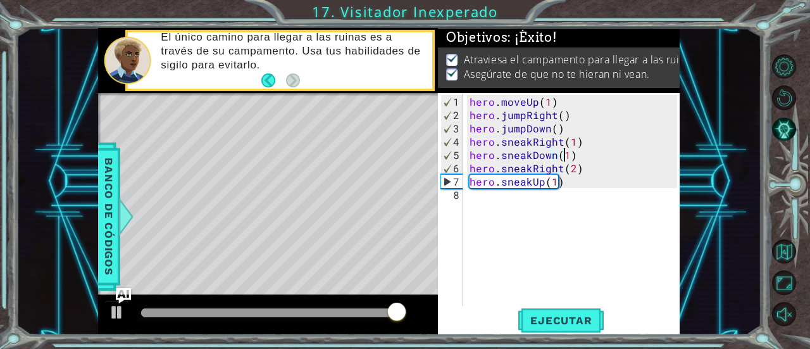
type textarea "hero.sneakDown(1)"
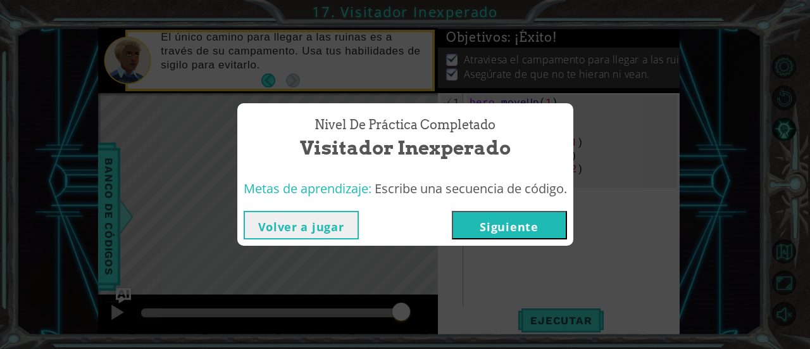
click at [526, 216] on button "Siguiente" at bounding box center [509, 225] width 115 height 28
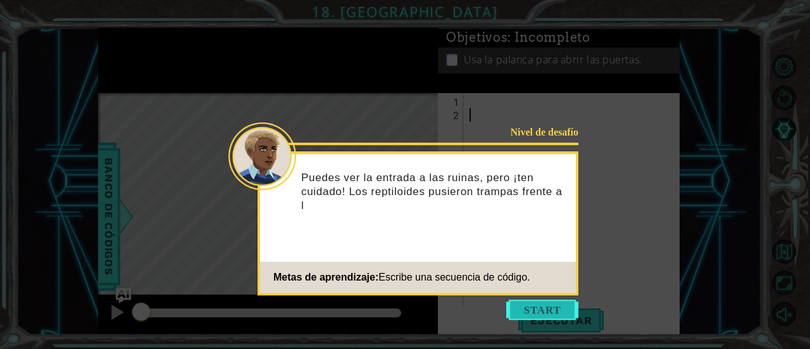
click at [557, 304] on button "Start" at bounding box center [542, 309] width 72 height 20
